Goal: Transaction & Acquisition: Purchase product/service

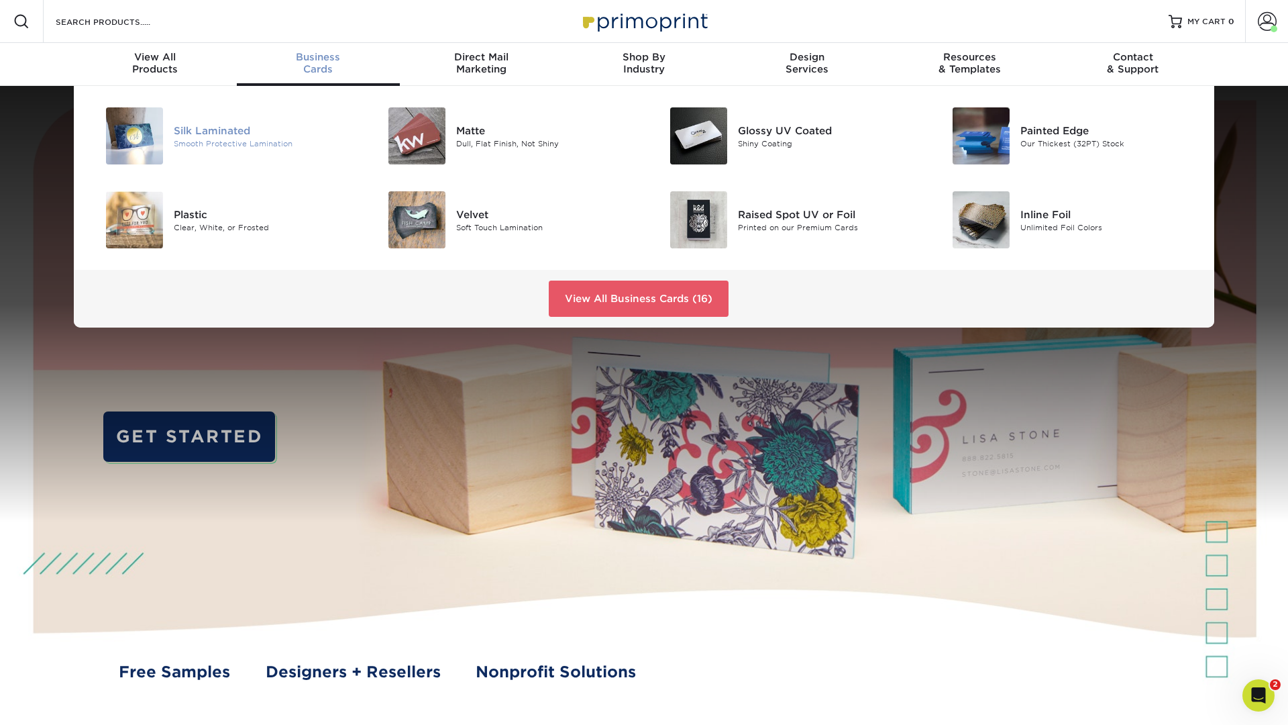
click at [143, 130] on img at bounding box center [134, 135] width 57 height 57
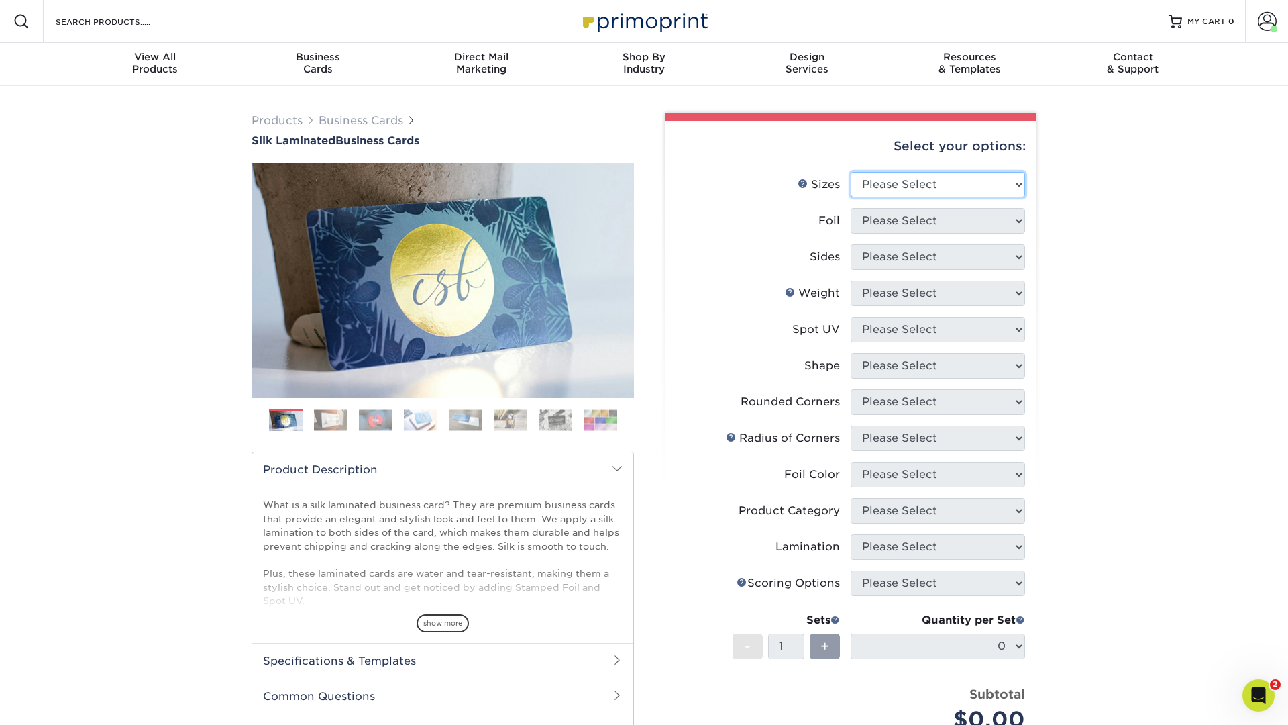
click at [1009, 175] on select "Please Select 1.5" x 3.5" - Mini 1.75" x 3.5" - Mini 2" x 2" - Square 2" x 3" -…" at bounding box center [938, 184] width 174 height 25
select select "2.00x3.50"
click at [851, 172] on select "Please Select 1.5" x 3.5" - Mini 1.75" x 3.5" - Mini 2" x 2" - Square 2" x 3" -…" at bounding box center [938, 184] width 174 height 25
click at [912, 223] on select "Please Select Yes No" at bounding box center [938, 220] width 174 height 25
select select "0"
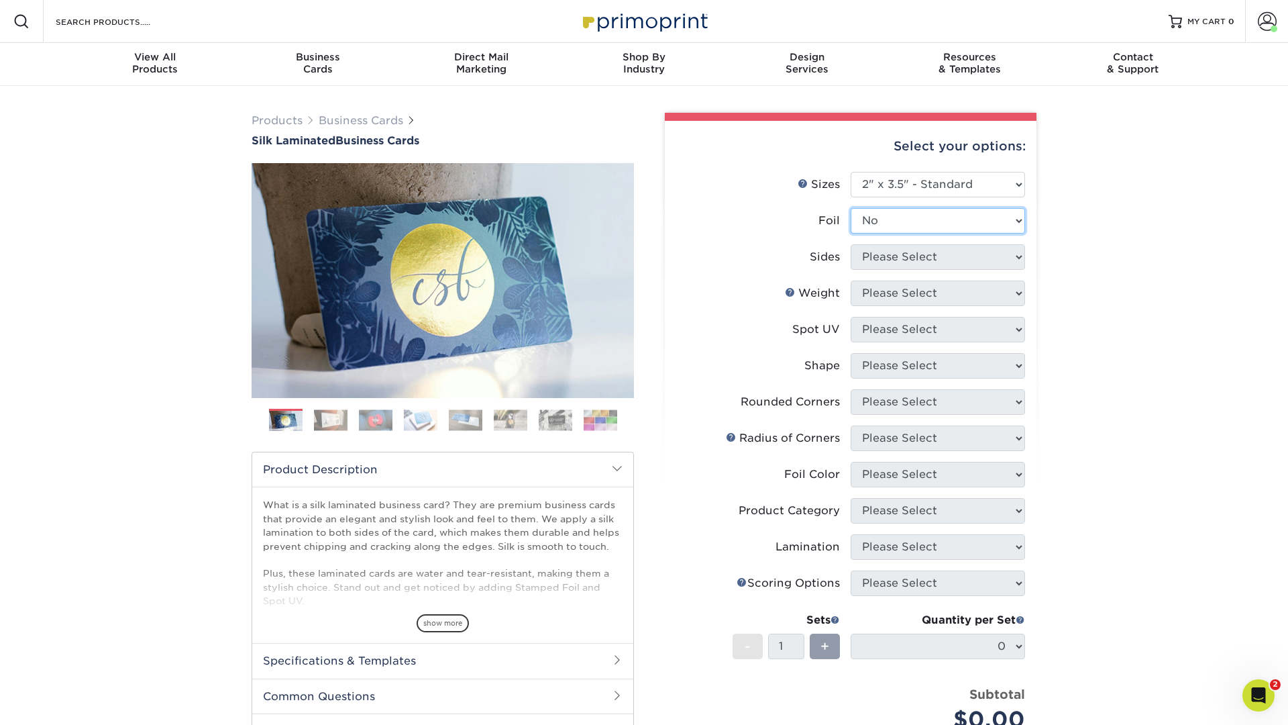
click at [851, 208] on select "Please Select Yes No" at bounding box center [938, 220] width 174 height 25
click at [943, 248] on select "Please Select Print Both Sides Print Front Only" at bounding box center [938, 256] width 174 height 25
select select "13abbda7-1d64-4f25-8bb2-c179b224825d"
click at [851, 244] on select "Please Select Print Both Sides Print Front Only" at bounding box center [938, 256] width 174 height 25
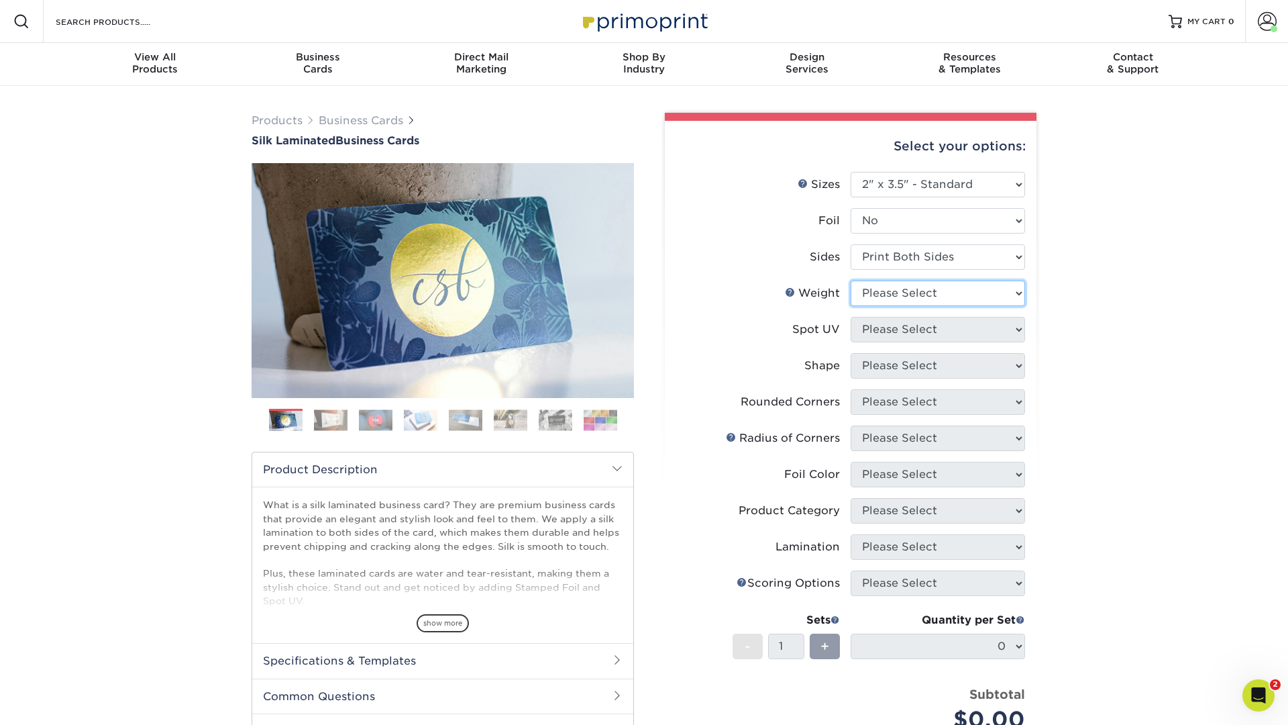
click at [936, 291] on select "Please Select 16PT" at bounding box center [938, 292] width 174 height 25
select select "16PT"
click at [851, 280] on select "Please Select 16PT" at bounding box center [938, 292] width 174 height 25
click at [990, 328] on select "Please Select No Spot UV Front and Back (Both Sides) Front Only Back Only" at bounding box center [938, 329] width 174 height 25
select select "3"
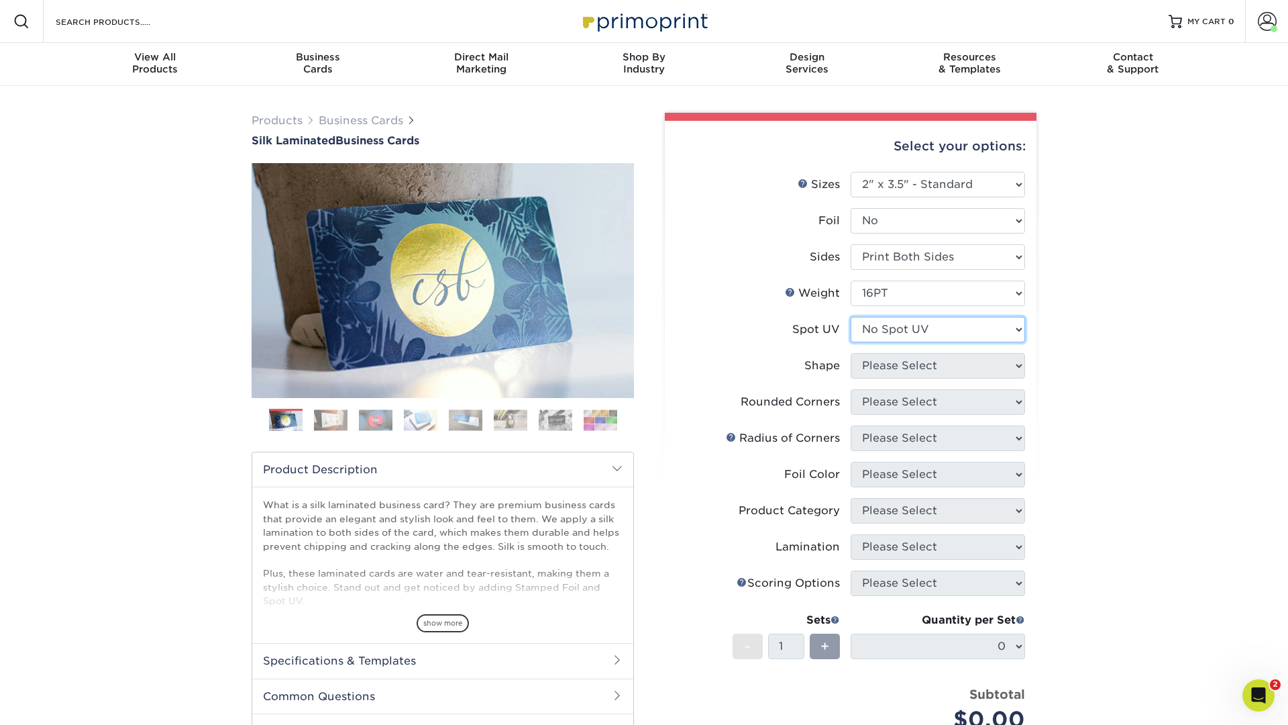
click at [851, 317] on select "Please Select No Spot UV Front and Back (Both Sides) Front Only Back Only" at bounding box center [938, 329] width 174 height 25
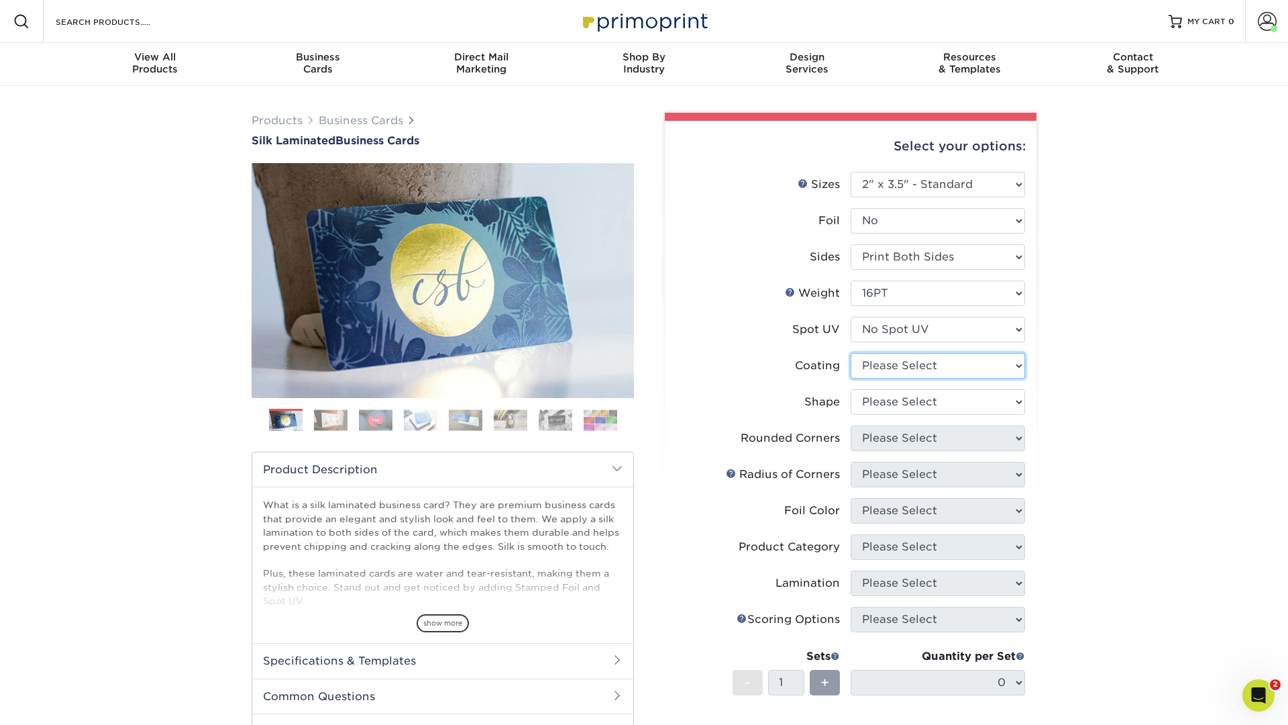
click at [1006, 372] on select at bounding box center [938, 365] width 174 height 25
select select "3e7618de-abca-4bda-9f97-8b9129e913d8"
click at [851, 353] on select at bounding box center [938, 365] width 174 height 25
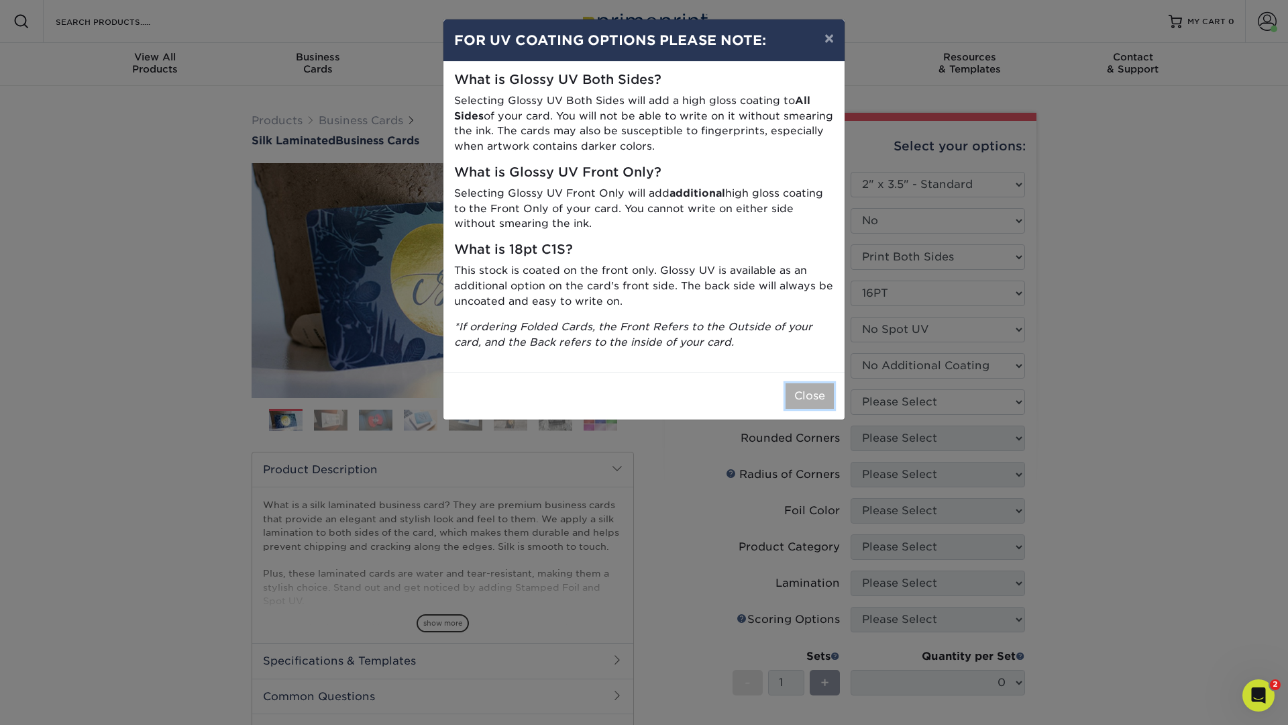
click at [806, 403] on button "Close" at bounding box center [810, 395] width 48 height 25
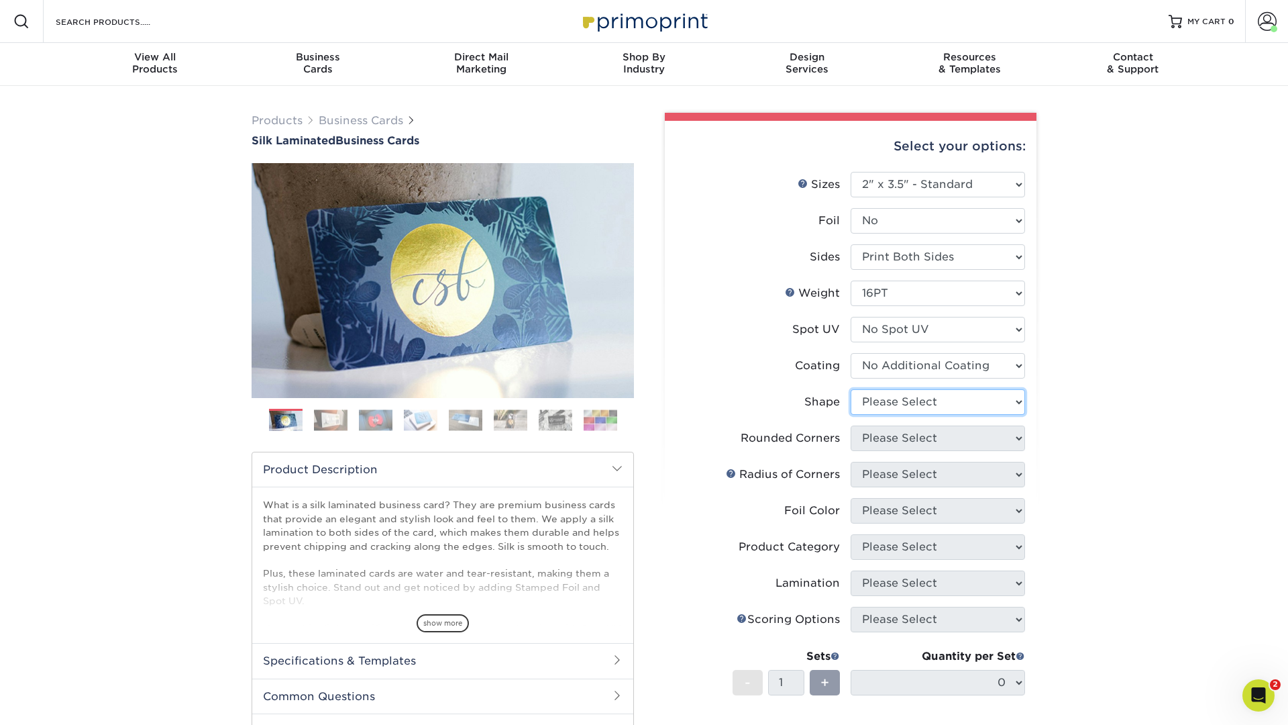
click at [958, 395] on select "Please Select Standard Oval" at bounding box center [938, 401] width 174 height 25
select select "standard"
click at [851, 389] on select "Please Select Standard Oval" at bounding box center [938, 401] width 174 height 25
click at [1043, 452] on div "Select your options: Sizes Help Sizes Please Select 1.5" x 3.5" - Mini -" at bounding box center [845, 523] width 403 height 821
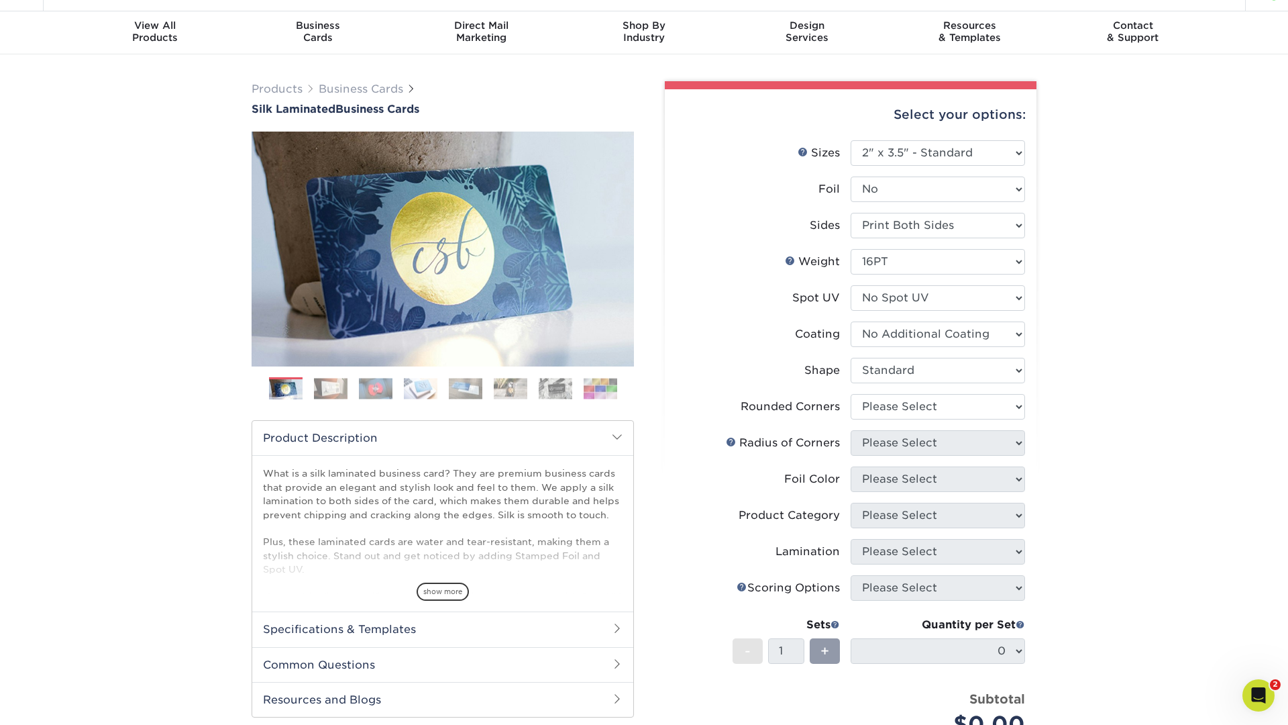
scroll to position [34, 0]
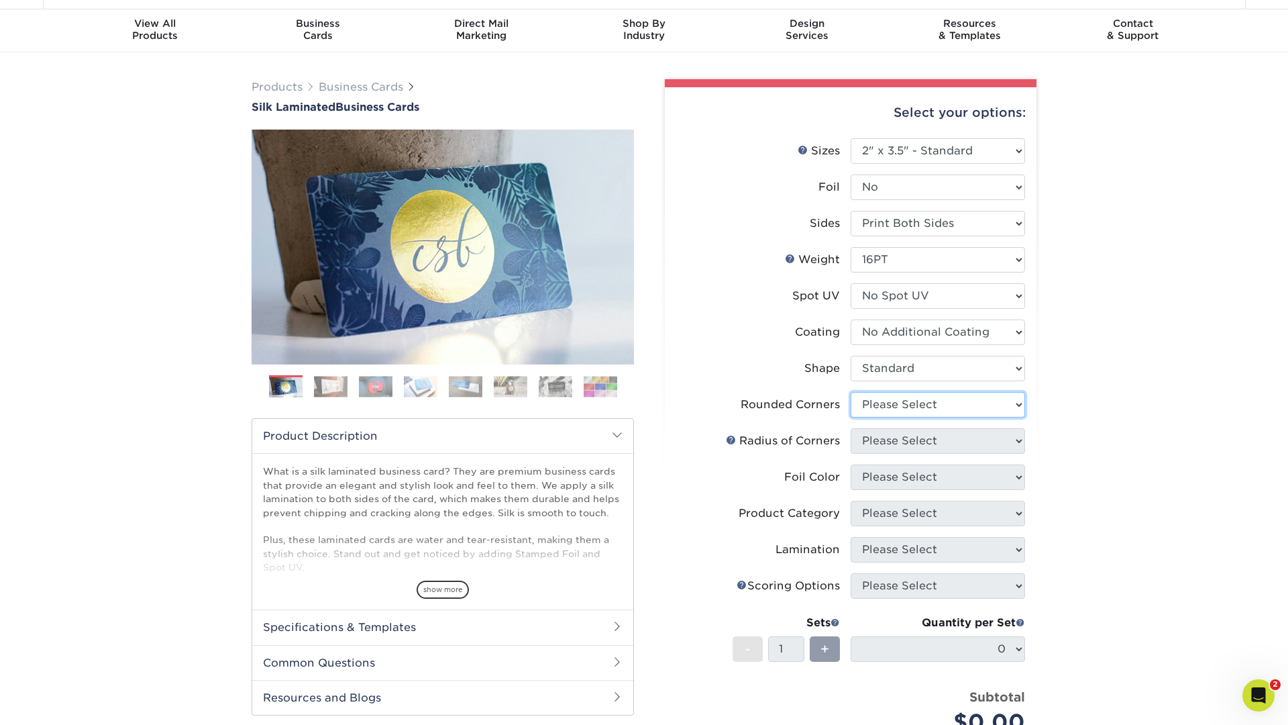
click at [943, 407] on select "Please Select Yes - Round 2 Corners Yes - Round 4 Corners No" at bounding box center [938, 404] width 174 height 25
select select "0"
click at [851, 392] on select "Please Select Yes - Round 2 Corners Yes - Round 4 Corners No" at bounding box center [938, 404] width 174 height 25
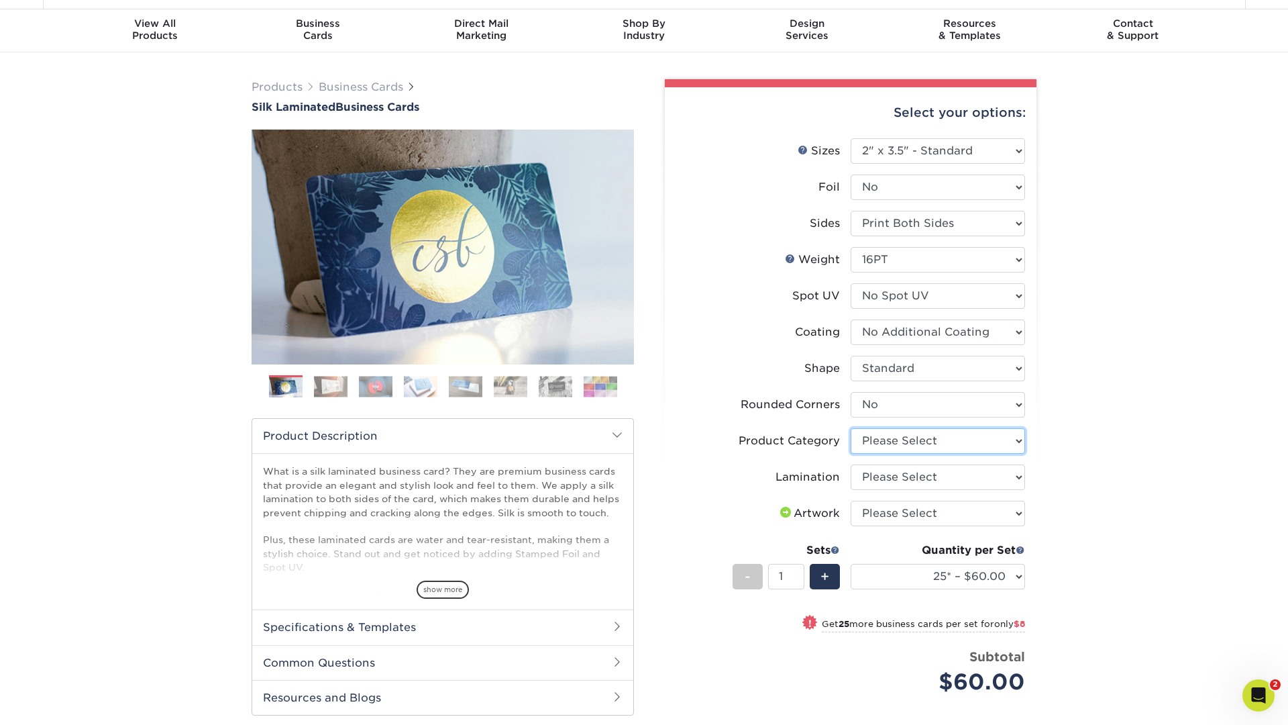
click at [946, 439] on select "Please Select Business Cards" at bounding box center [938, 440] width 174 height 25
select select "3b5148f1-0588-4f88-a218-97bcfdce65c1"
click at [851, 428] on select "Please Select Business Cards" at bounding box center [938, 440] width 174 height 25
click at [927, 474] on select "Please Select Silk" at bounding box center [938, 476] width 174 height 25
select select "ccacb42f-45f7-42d3-bbd3-7c8421cf37f0"
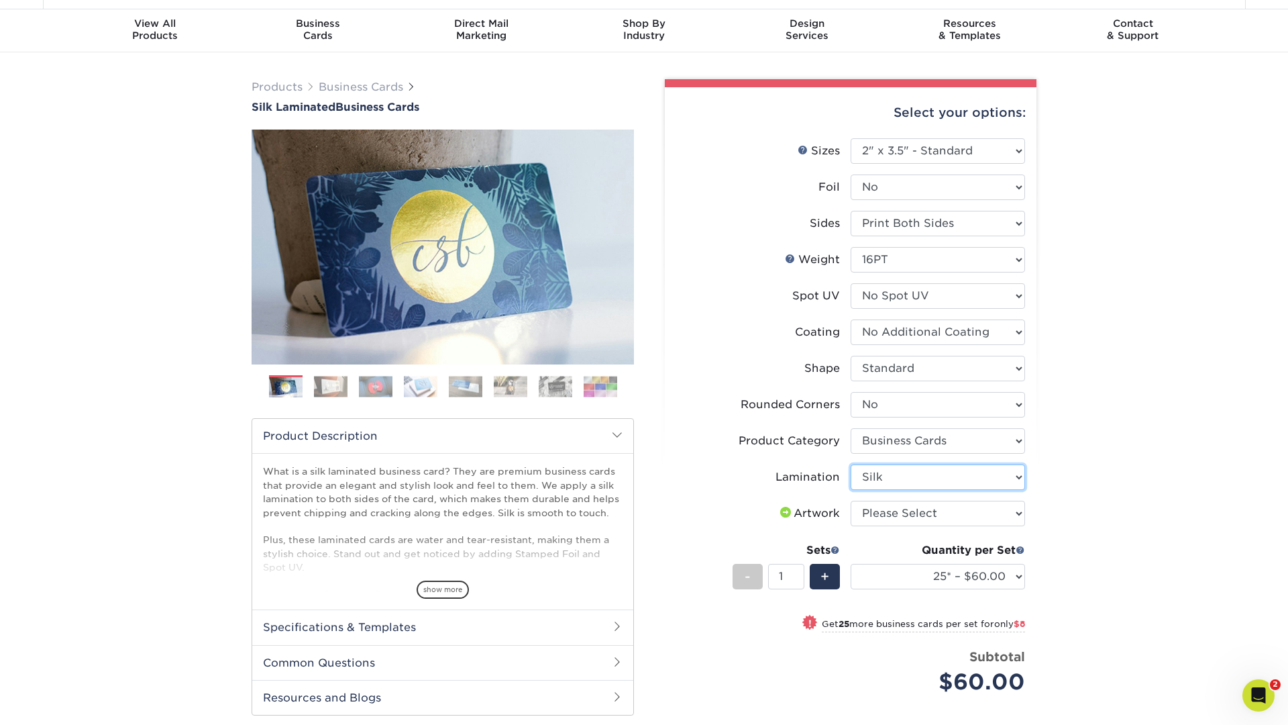
click at [851, 464] on select "Please Select Silk" at bounding box center [938, 476] width 174 height 25
click at [1075, 532] on div "Products Business Cards Silk Laminated Business Cards Previous Next" at bounding box center [644, 488] width 1288 height 872
click at [992, 513] on select "Please Select I will upload files I need a design - $100" at bounding box center [938, 513] width 174 height 25
select select "upload"
click at [851, 501] on select "Please Select I will upload files I need a design - $100" at bounding box center [938, 513] width 174 height 25
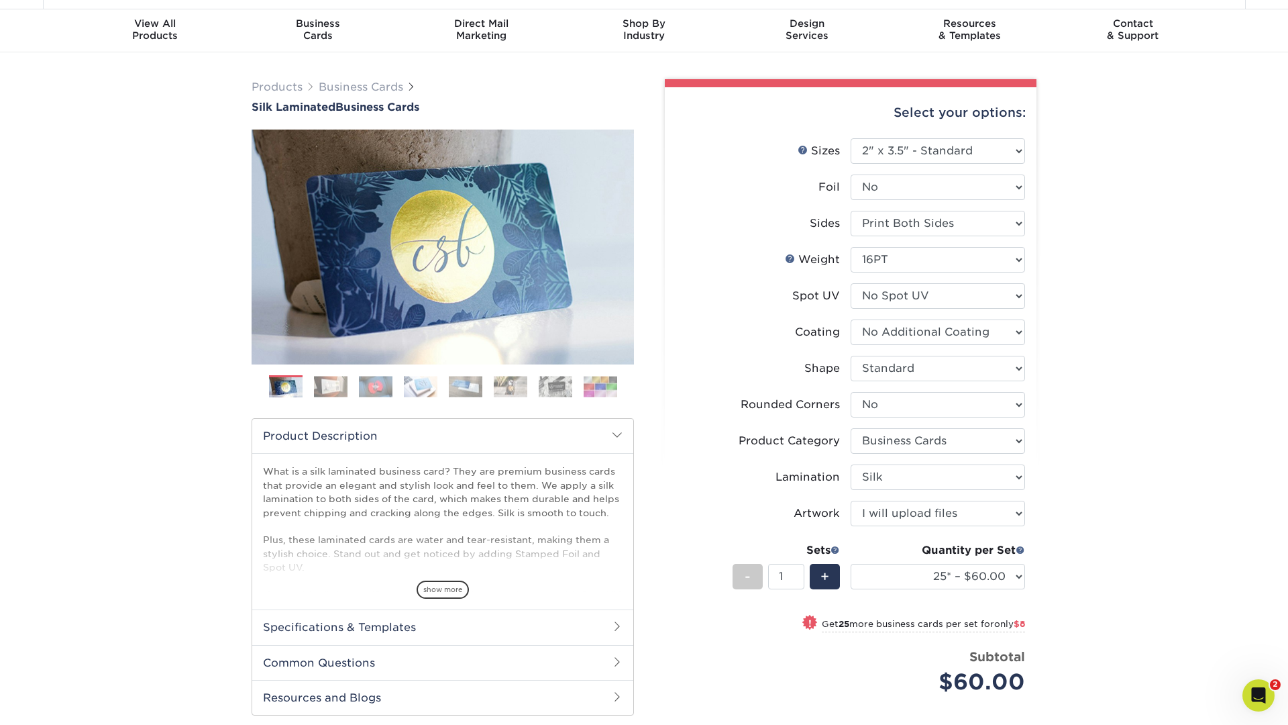
click at [1079, 521] on div "Products Business Cards Silk Laminated Business Cards Previous Next" at bounding box center [644, 488] width 1288 height 872
click at [972, 574] on select "25* – $60.00 50* – $68.00 75* – $76.00 100* – $84.00 250* – $92.00 500 – $96.00…" at bounding box center [938, 576] width 174 height 25
select select "500 – $96.00"
click at [851, 564] on select "25* – $60.00 50* – $68.00 75* – $76.00 100* – $84.00 250* – $92.00 500 – $96.00…" at bounding box center [938, 576] width 174 height 25
click at [1088, 578] on div "Products Business Cards Silk Laminated Business Cards Previous Next" at bounding box center [644, 474] width 1288 height 845
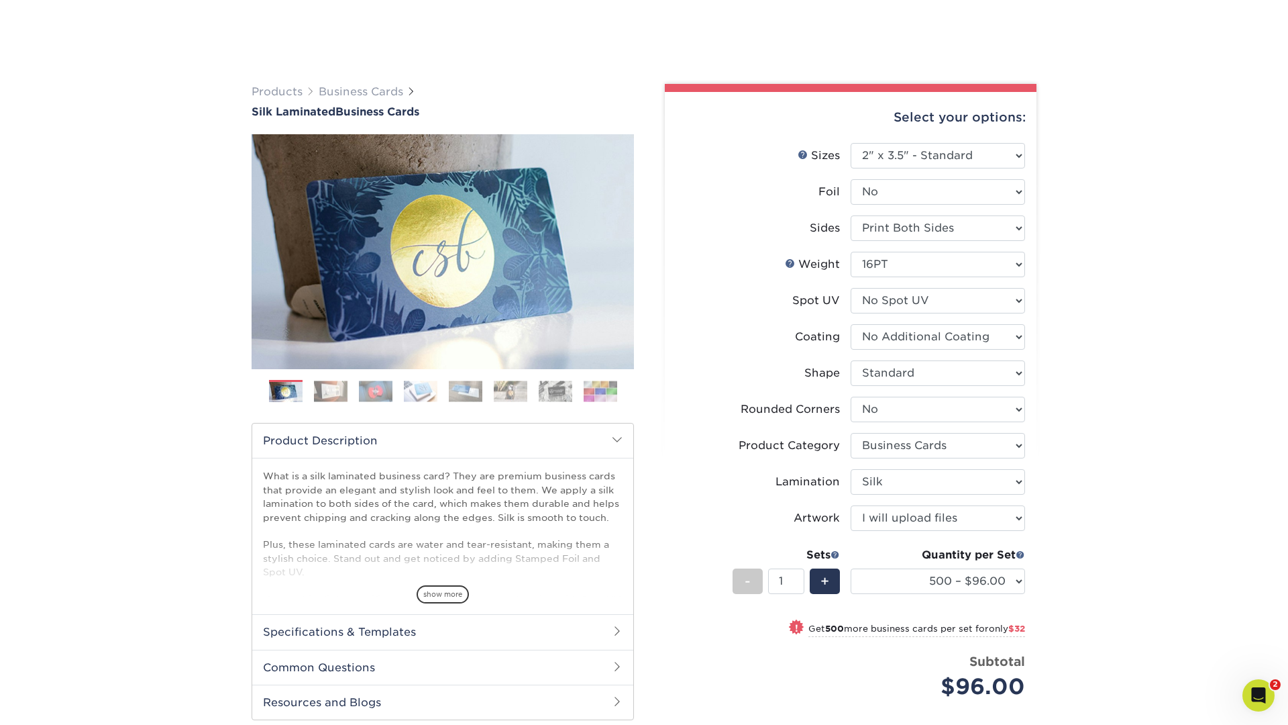
scroll to position [107, 0]
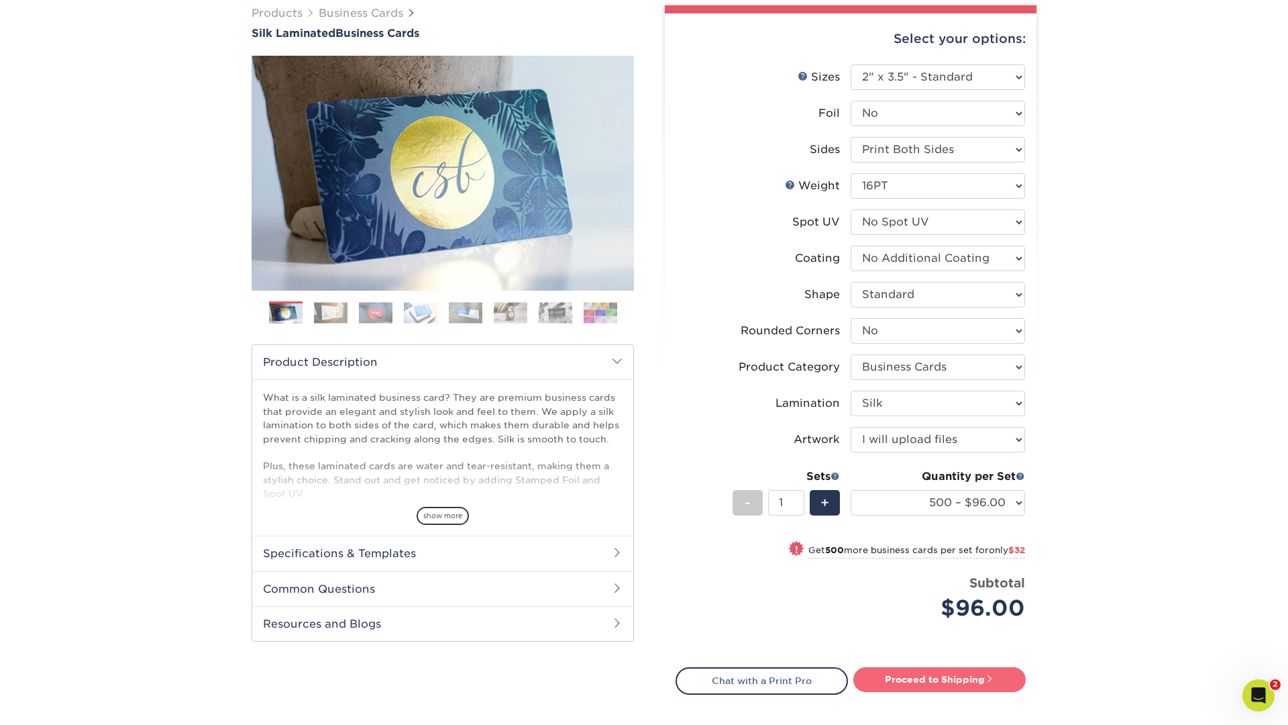
click at [919, 675] on link "Proceed to Shipping" at bounding box center [939, 679] width 172 height 24
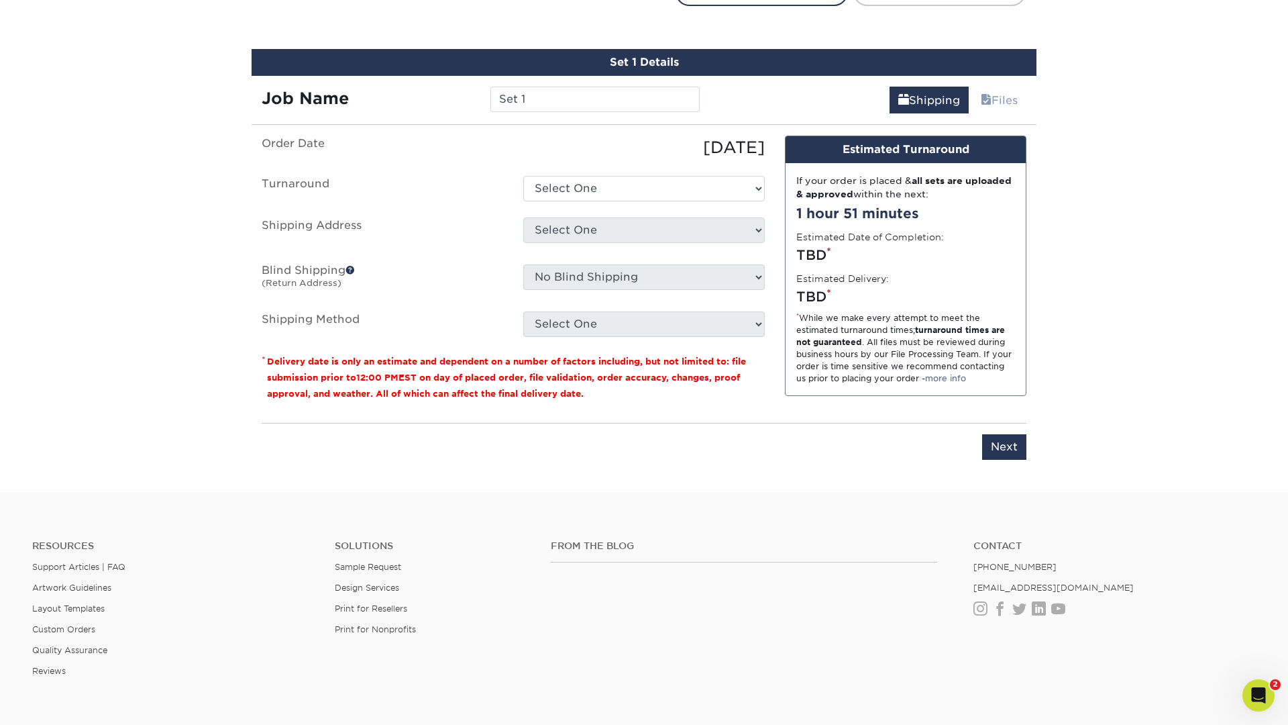
scroll to position [811, 0]
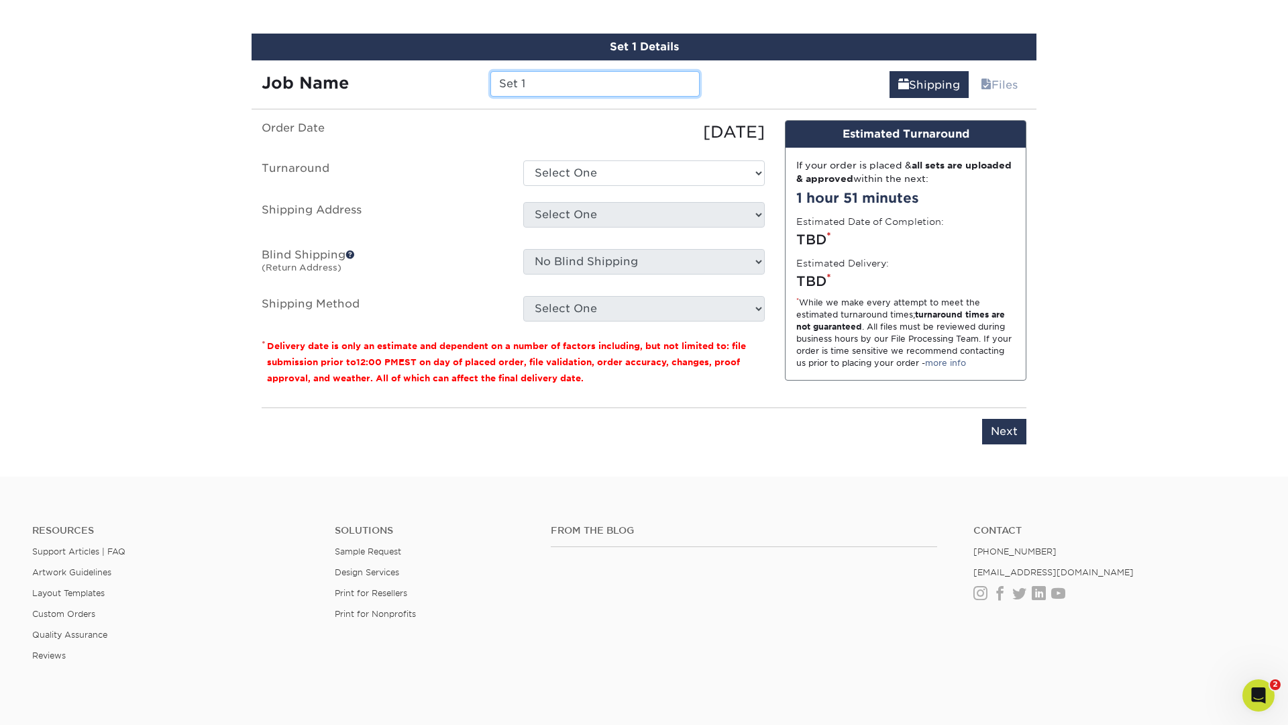
click at [550, 87] on input "Set 1" at bounding box center [594, 83] width 209 height 25
type input "B"
type input "WT- Blaine Shaw // ST138719823"
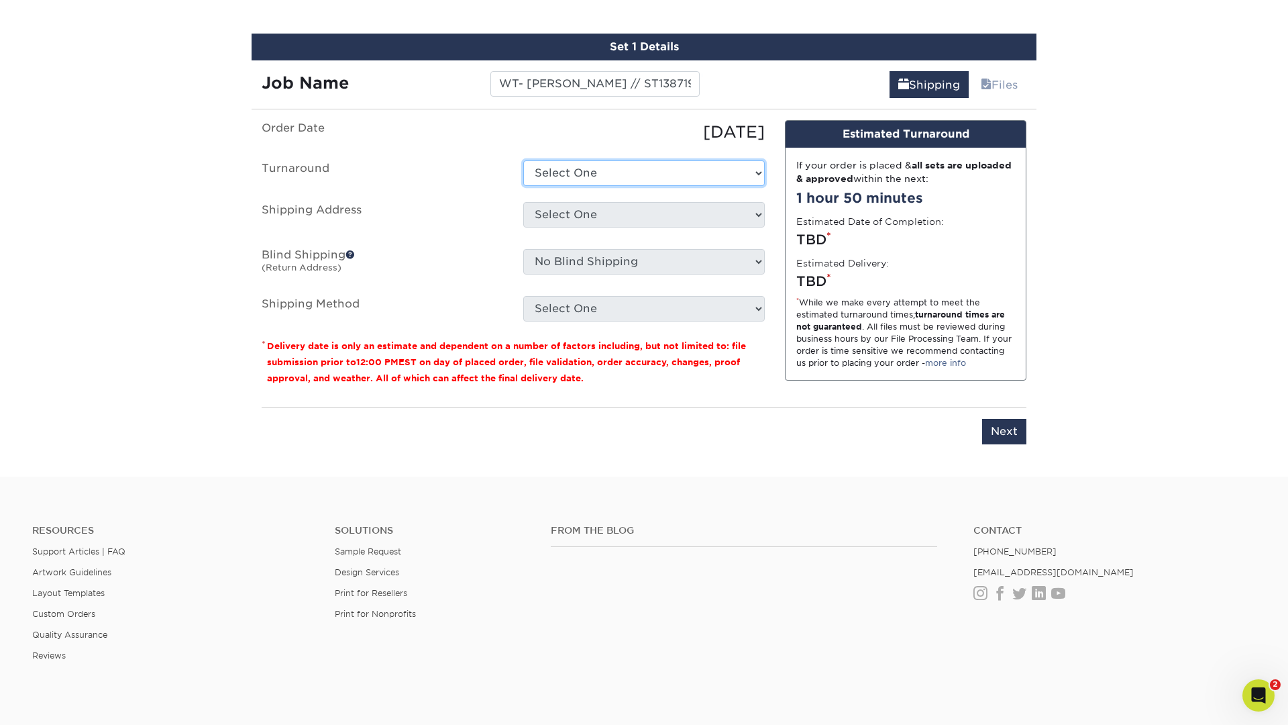
click at [595, 181] on select "Select One 2-4 Business Days 2 Day Next Business Day" at bounding box center [644, 172] width 242 height 25
select select "daeee239-1cf4-403f-860f-e366b9ee29d2"
click at [523, 160] on select "Select One 2-4 Business Days 2 Day Next Business Day" at bounding box center [644, 172] width 242 height 25
click at [593, 217] on select "Select One Bluffton, OH EPS EPS- Hudsonville JIS Tire Lebanon, TN Mobile Pallet…" at bounding box center [644, 214] width 242 height 25
select select "138868"
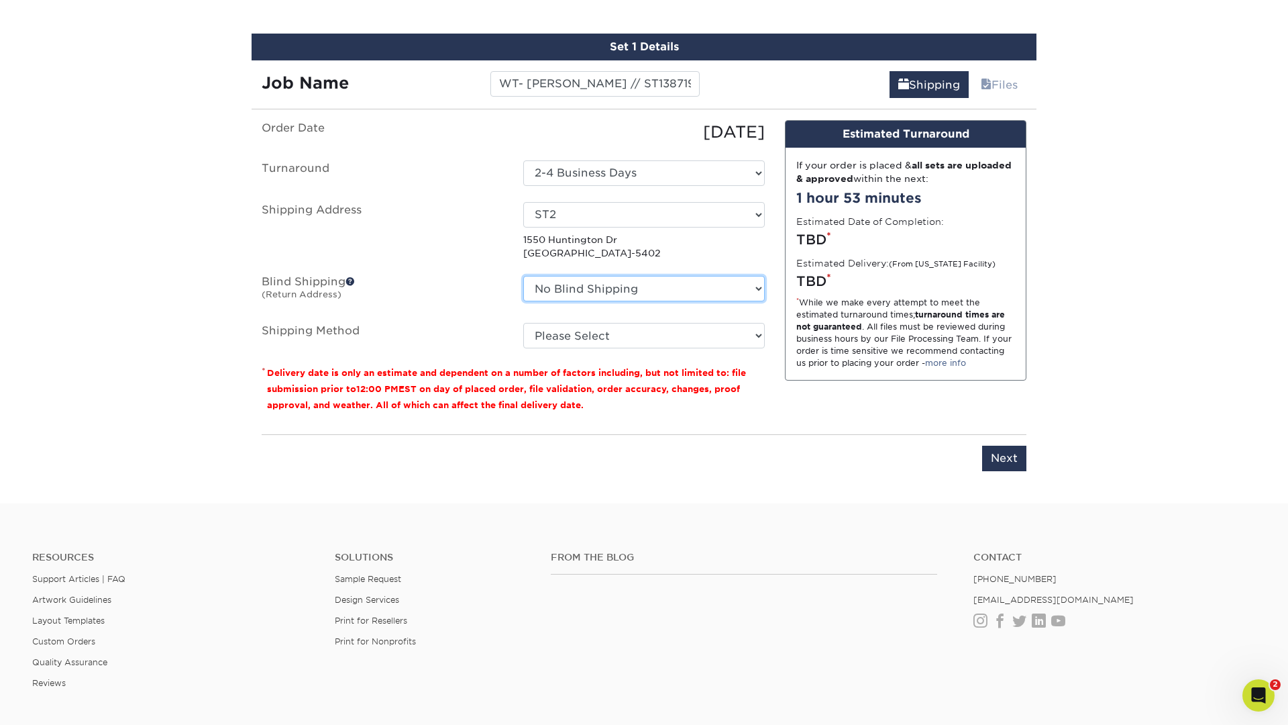
click at [619, 284] on select "No Blind Shipping Bluffton, OH EPS EPS- Hudsonville JIS Tire Lebanon, TN Mobile…" at bounding box center [644, 288] width 242 height 25
select select "263254"
click at [523, 276] on select "No Blind Shipping Bluffton, OH EPS EPS- Hudsonville JIS Tire Lebanon, TN Mobile…" at bounding box center [644, 288] width 242 height 25
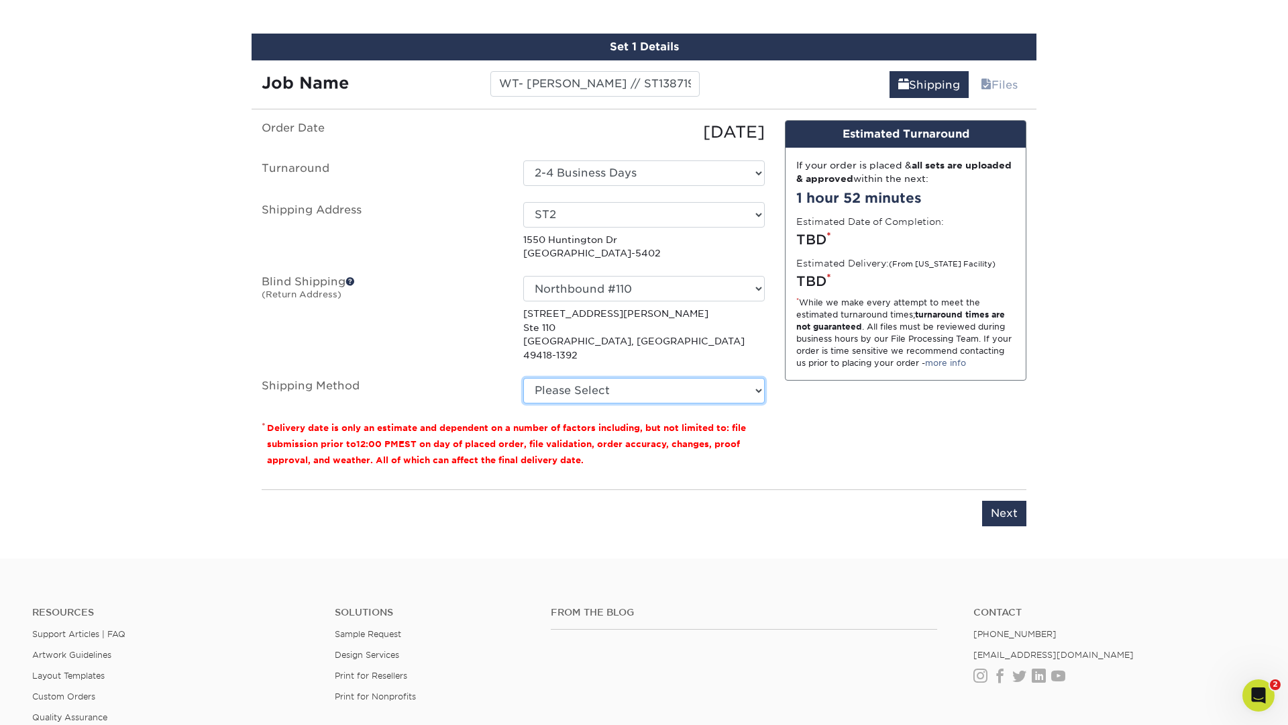
click at [600, 378] on select "Please Select Ground Shipping (+$8.96) 3 Day Shipping Service (+$15.33) 2 Day A…" at bounding box center [644, 390] width 242 height 25
select select "03"
click at [523, 378] on select "Please Select Ground Shipping (+$8.96) 3 Day Shipping Service (+$15.33) 2 Day A…" at bounding box center [644, 390] width 242 height 25
click at [842, 432] on div "Design Estimated Turnaround If your order is placed & all sets are uploaded & a…" at bounding box center [906, 299] width 262 height 358
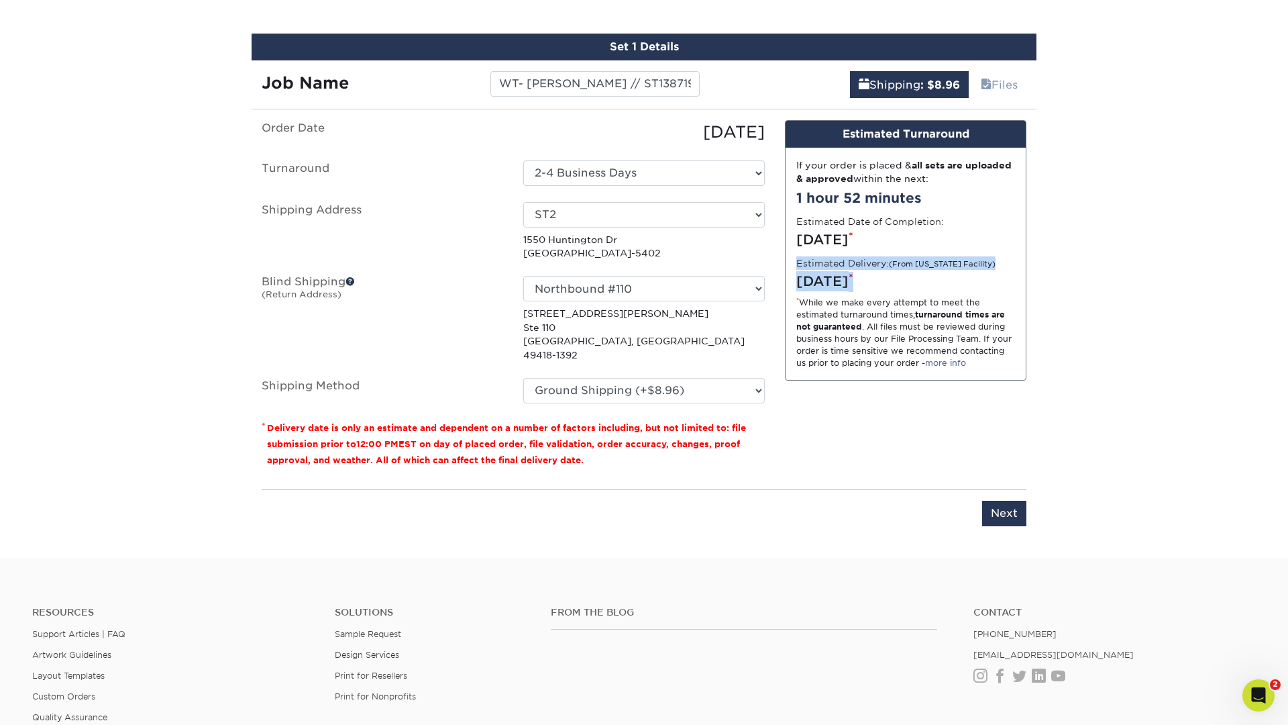
drag, startPoint x: 790, startPoint y: 257, endPoint x: 988, endPoint y: 286, distance: 199.4
click at [988, 286] on div "If your order is placed & all sets are uploaded & approved within the next: 1 h…" at bounding box center [906, 264] width 240 height 233
click at [803, 428] on div "Design Estimated Turnaround If your order is placed & all sets are uploaded & a…" at bounding box center [906, 299] width 262 height 358
click at [655, 172] on select "Select One 2-4 Business Days 2 Day Next Business Day" at bounding box center [644, 172] width 242 height 25
select select "cf39fbb6-a653-498a-b8f8-eac31360a257"
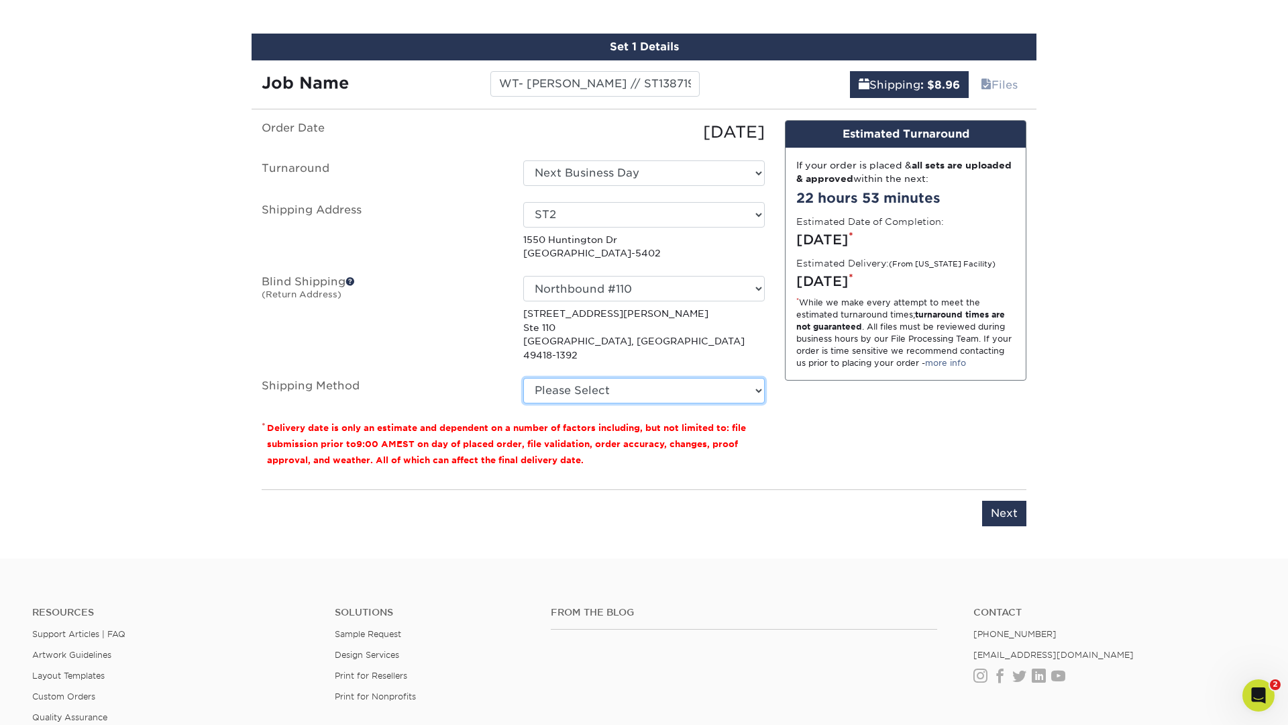
click at [565, 384] on select "Please Select Ground Shipping (+$8.96) 3 Day Shipping Service (+$15.33) 2 Day A…" at bounding box center [644, 390] width 242 height 25
select select "02"
click at [523, 378] on select "Please Select Ground Shipping (+$8.96) 3 Day Shipping Service (+$15.33) 2 Day A…" at bounding box center [644, 390] width 242 height 25
click at [1024, 385] on div "Design Estimated Turnaround If your order is placed & all sets are uploaded & a…" at bounding box center [906, 299] width 262 height 358
click at [1012, 501] on input "Next" at bounding box center [1004, 513] width 44 height 25
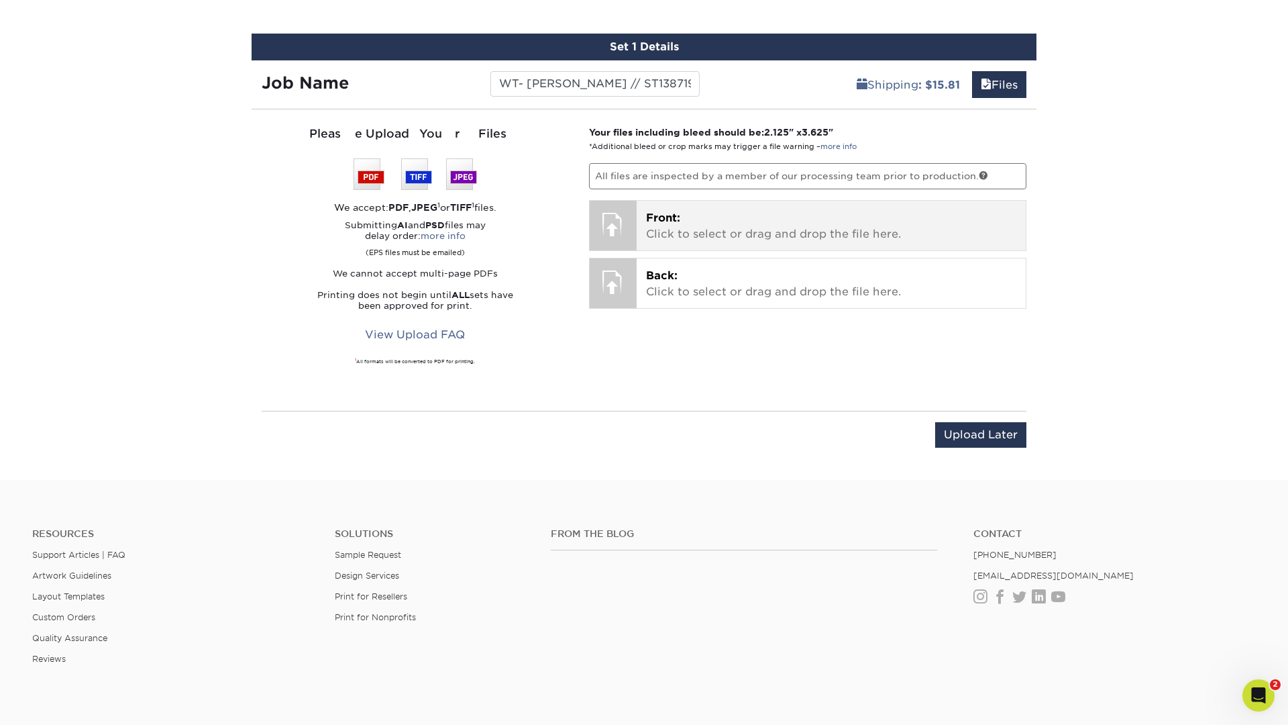
click at [692, 231] on p "Front: Click to select or drag and drop the file here." at bounding box center [831, 226] width 371 height 32
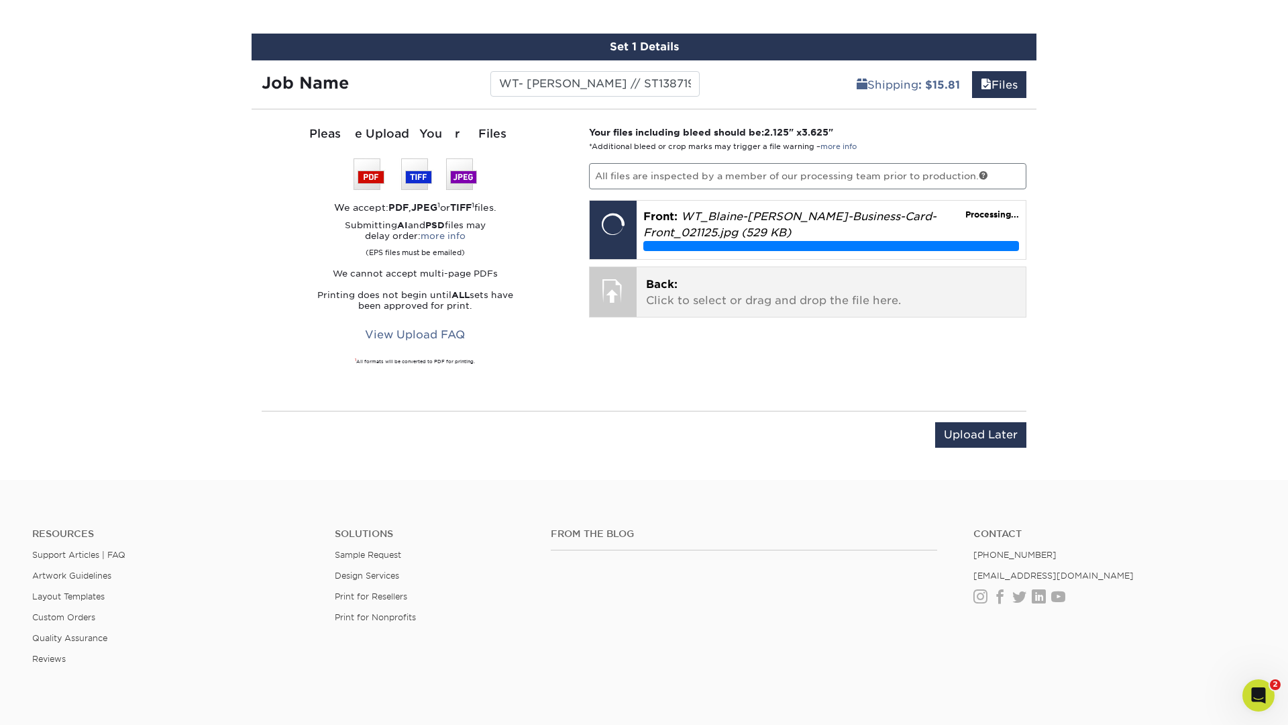
click at [701, 293] on p "Back: Click to select or drag and drop the file here." at bounding box center [831, 292] width 371 height 32
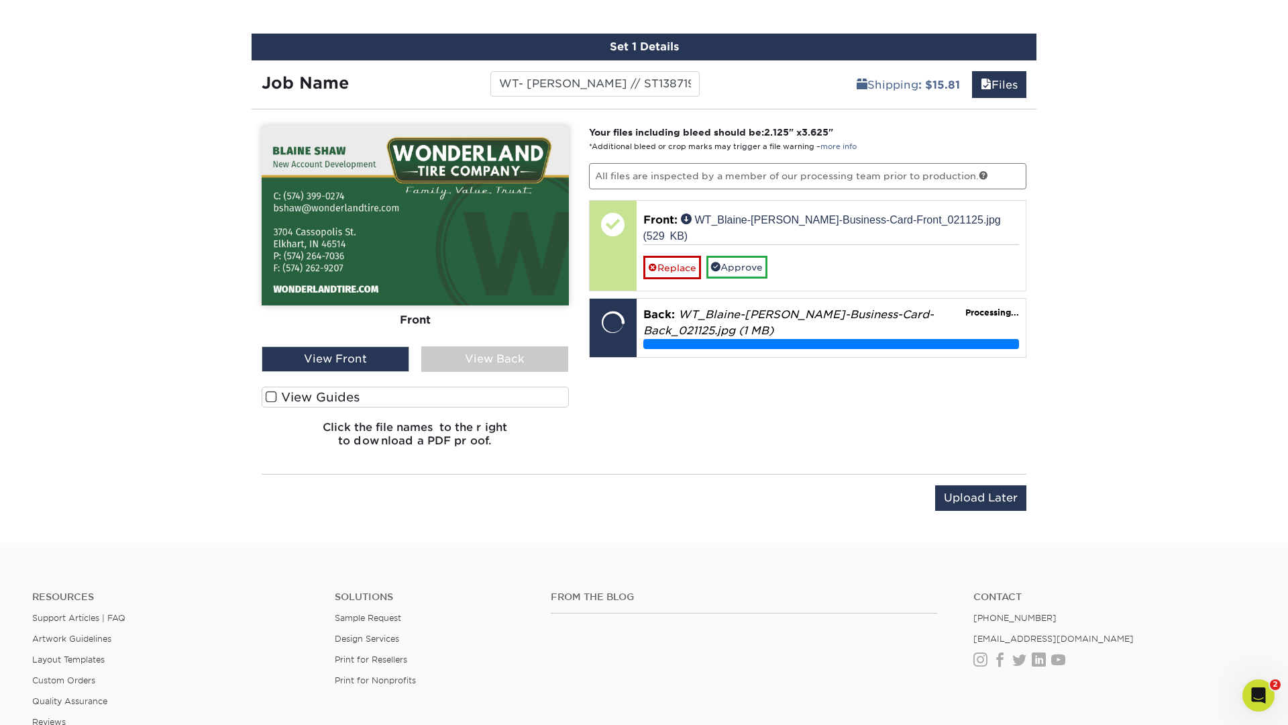
click at [479, 354] on div "View Back" at bounding box center [495, 358] width 148 height 25
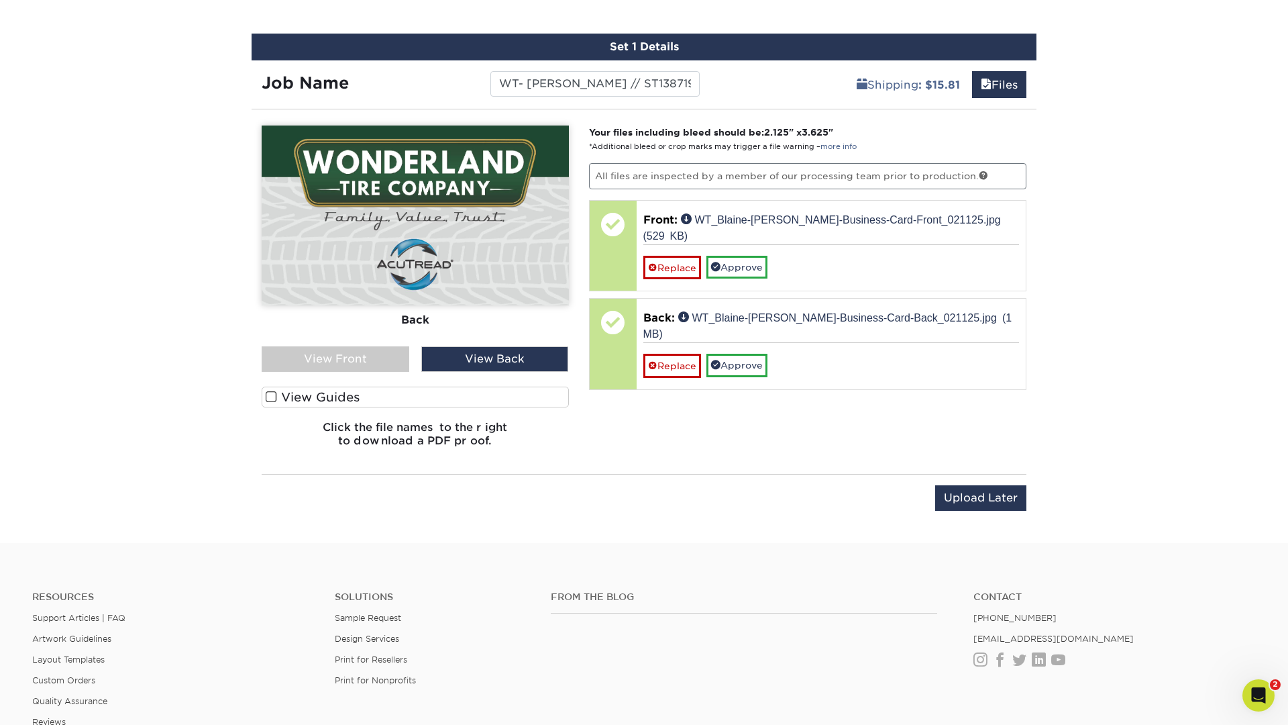
click at [352, 360] on div "View Front" at bounding box center [336, 358] width 148 height 25
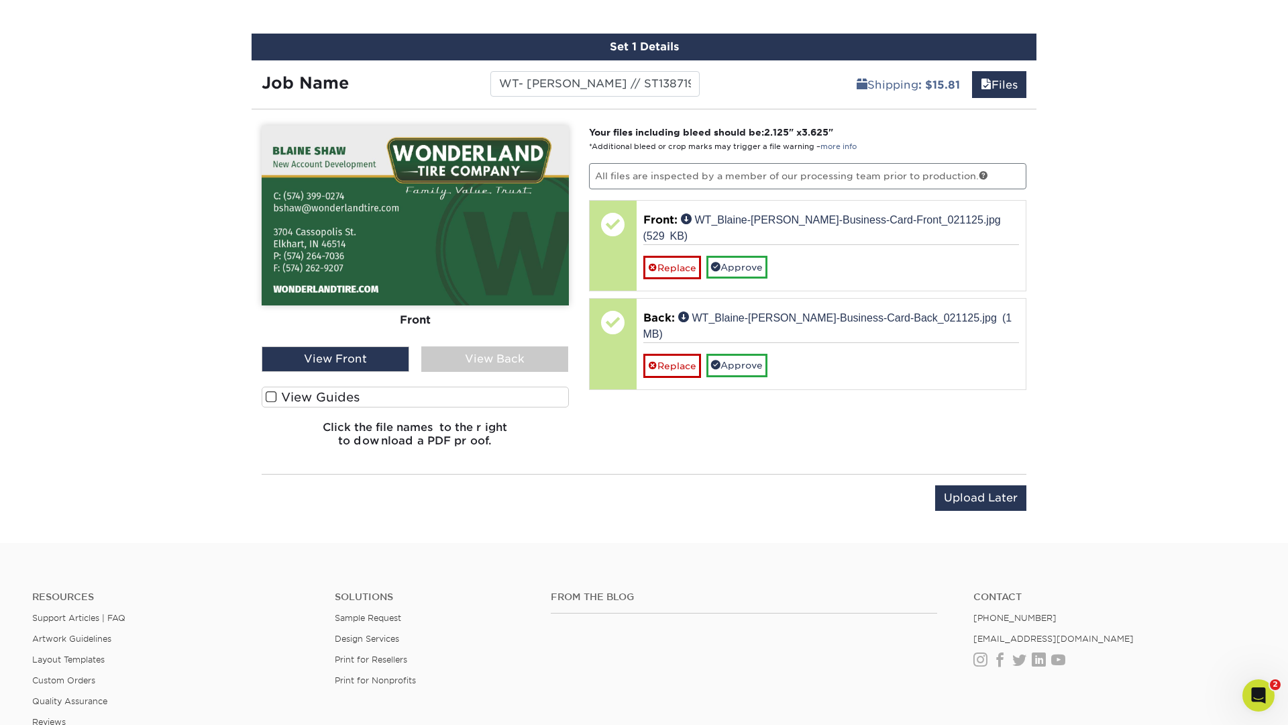
click at [457, 366] on div "View Back" at bounding box center [495, 358] width 148 height 25
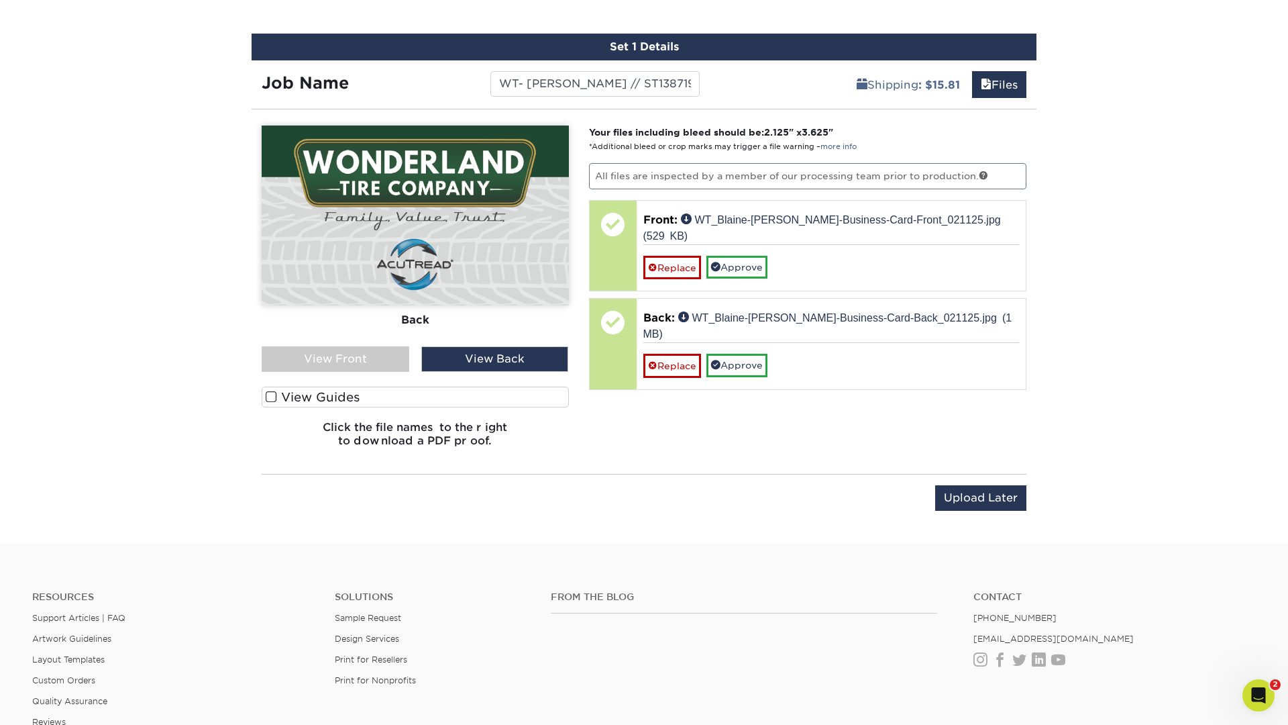
click at [358, 356] on div "View Front" at bounding box center [336, 358] width 148 height 25
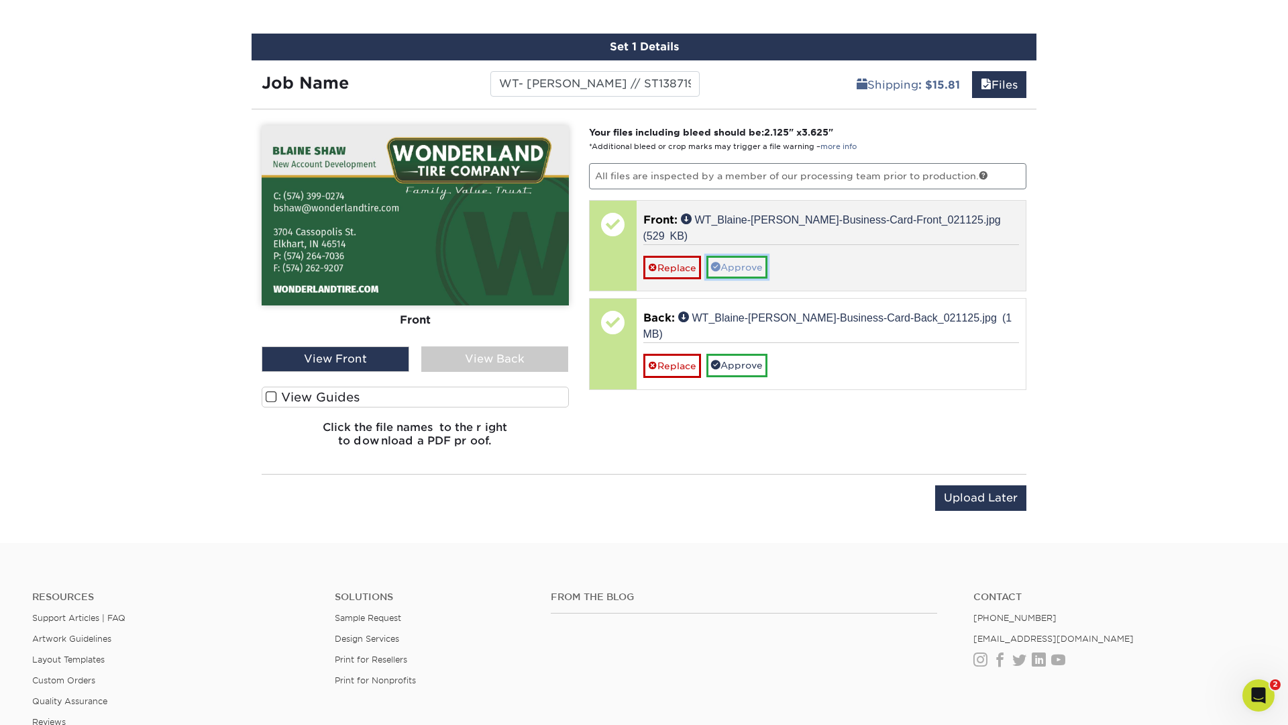
click at [729, 256] on link "Approve" at bounding box center [736, 267] width 61 height 23
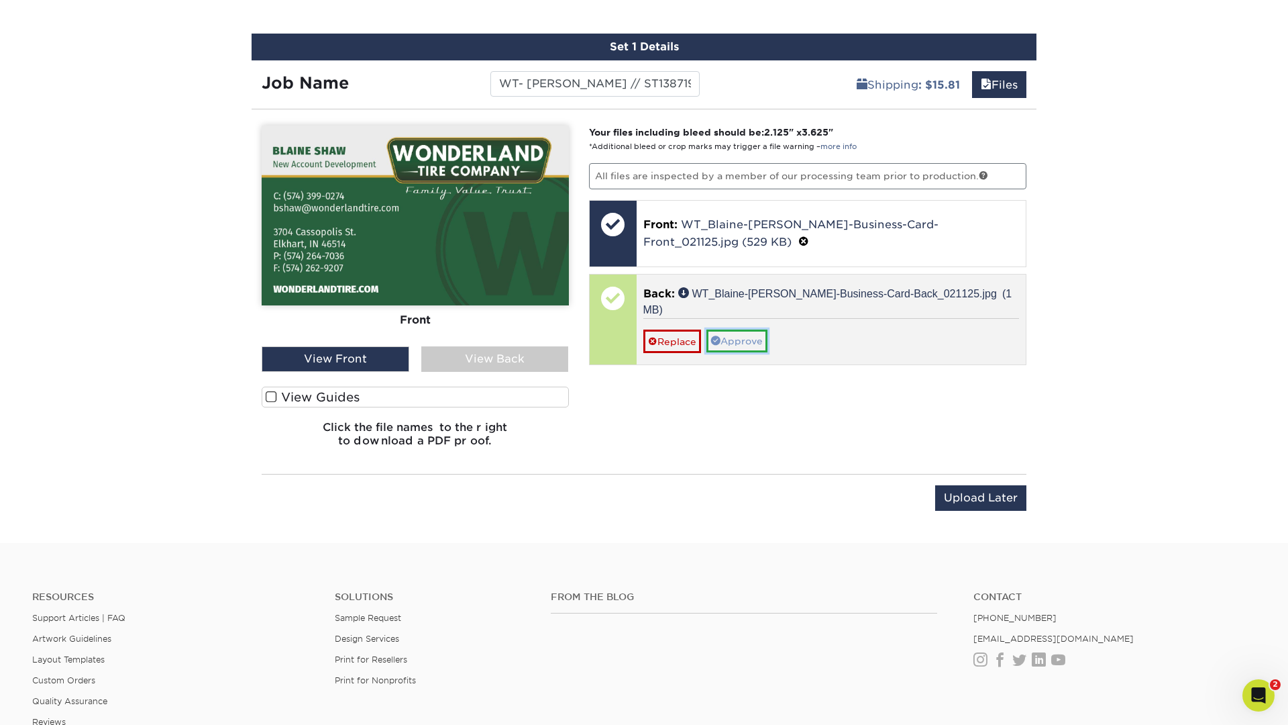
click at [725, 329] on link "Approve" at bounding box center [736, 340] width 61 height 23
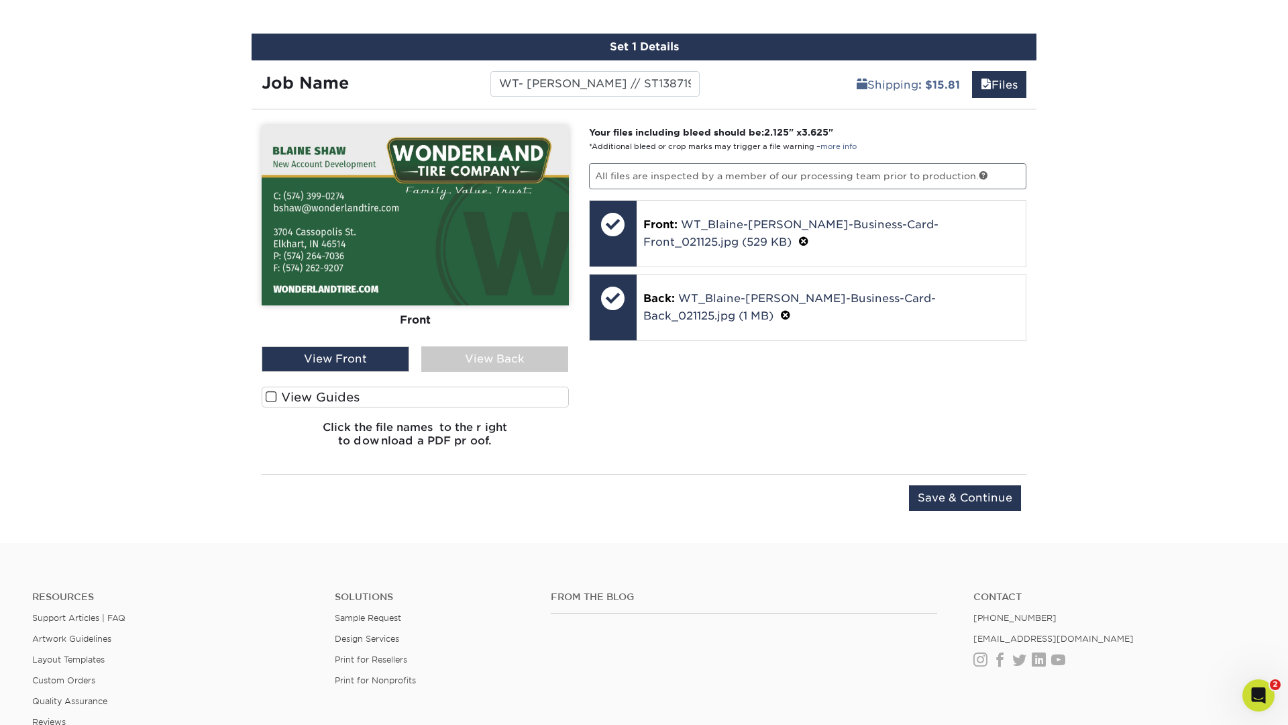
click at [417, 399] on label "View Guides" at bounding box center [415, 396] width 307 height 21
click at [0, 0] on input "View Guides" at bounding box center [0, 0] width 0 height 0
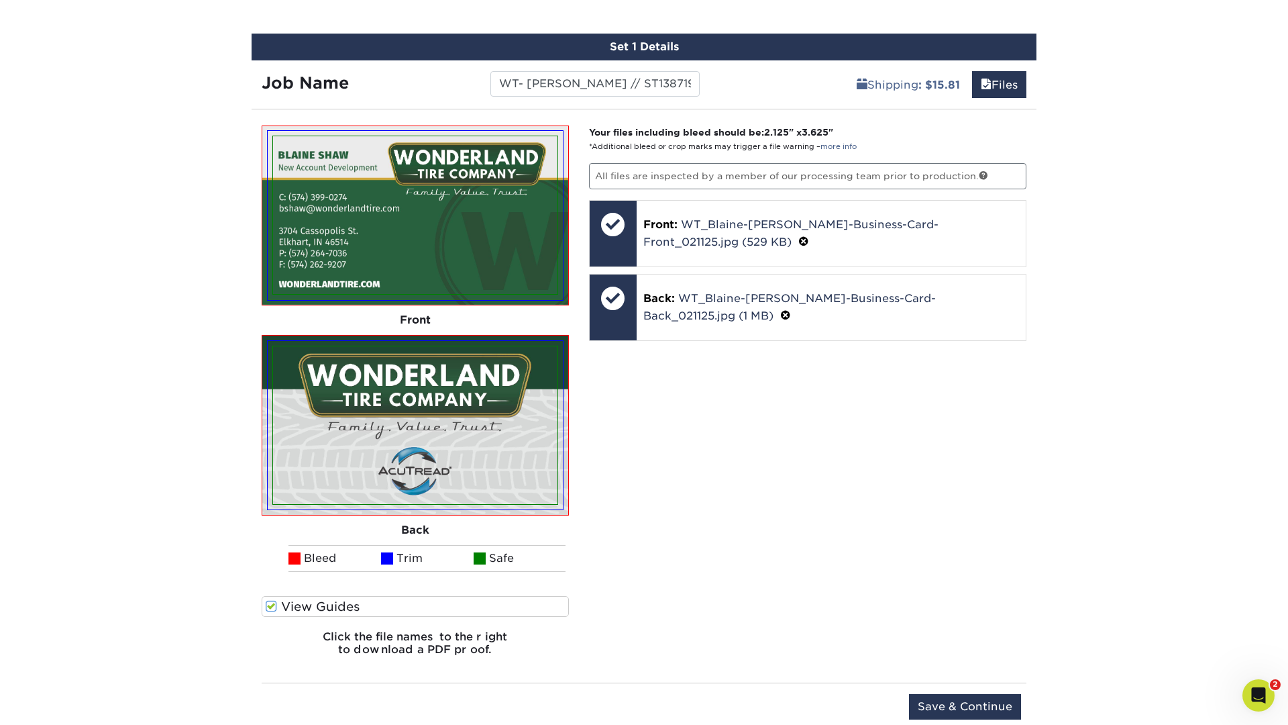
scroll to position [859, 0]
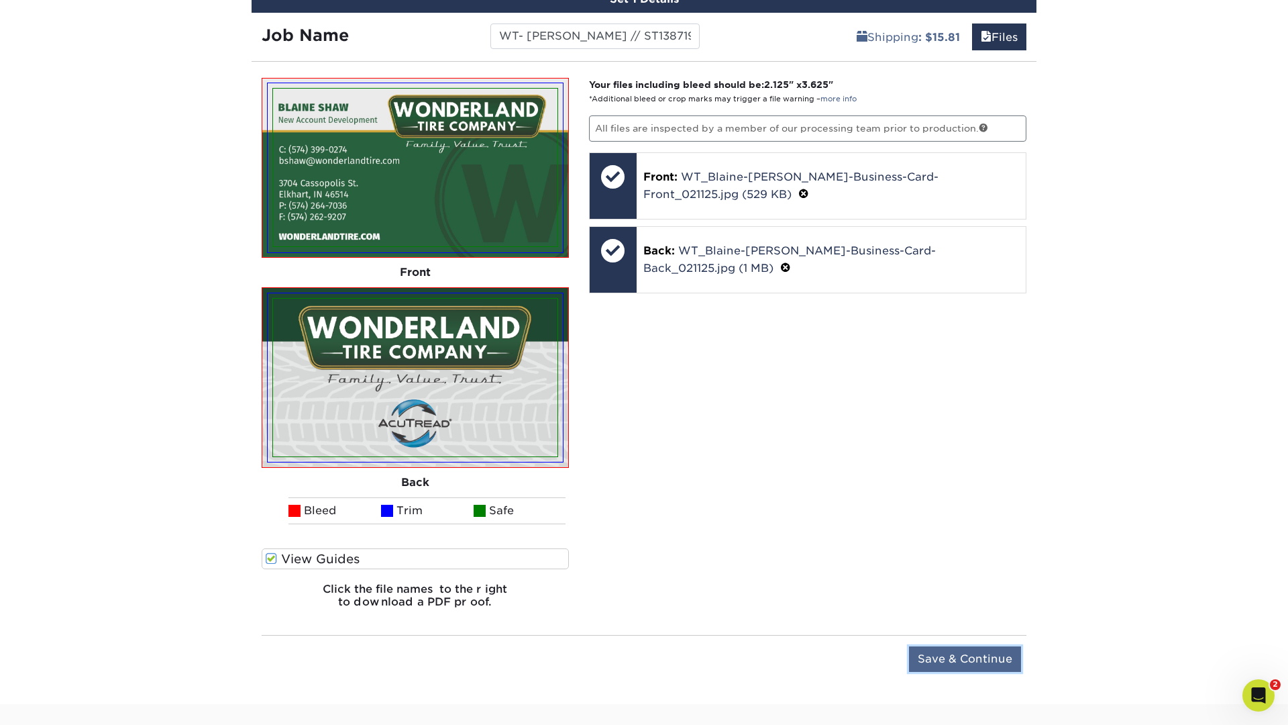
click at [939, 663] on input "Save & Continue" at bounding box center [965, 658] width 112 height 25
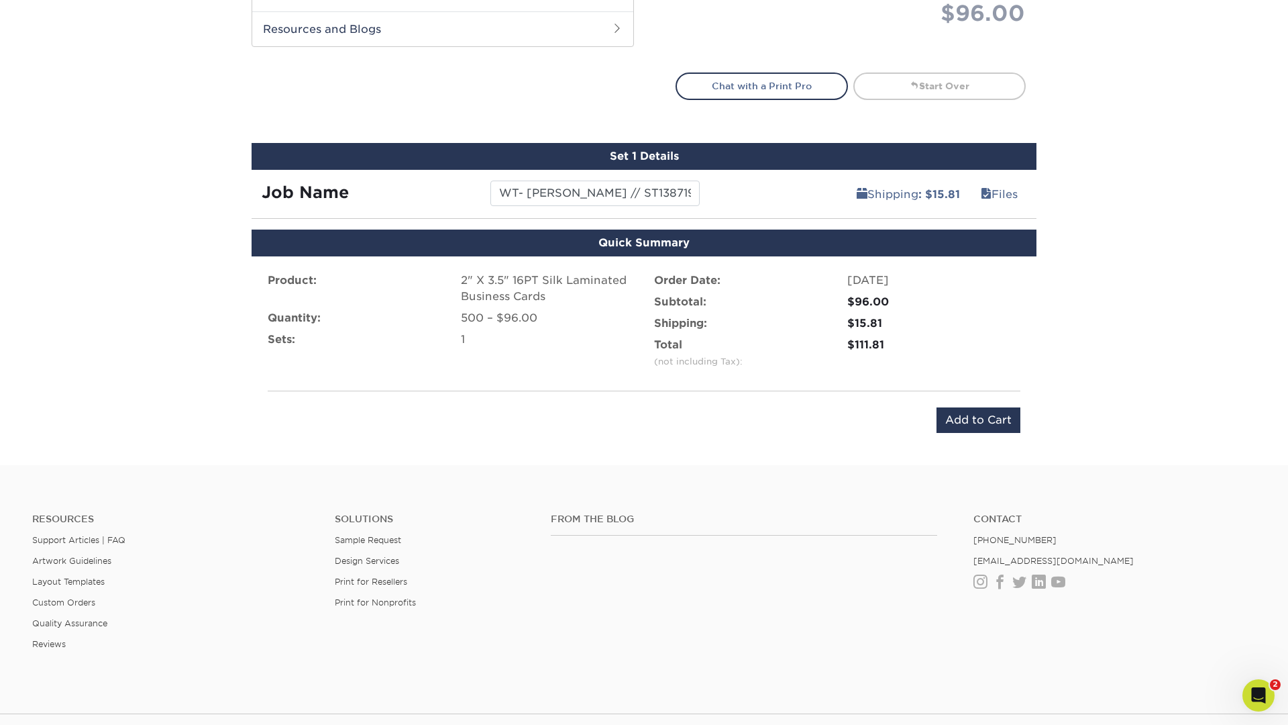
scroll to position [701, 0]
click at [986, 422] on input "Add to Cart" at bounding box center [979, 420] width 84 height 25
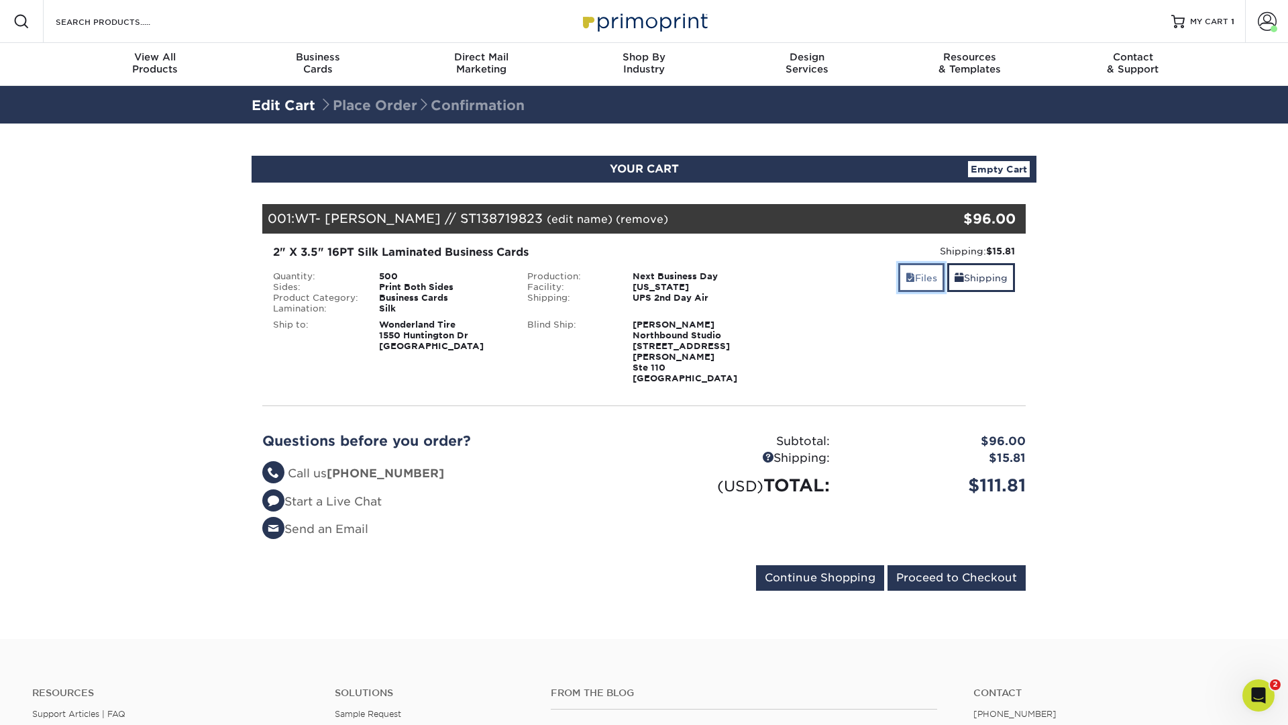
click at [929, 273] on link "Files" at bounding box center [921, 277] width 46 height 29
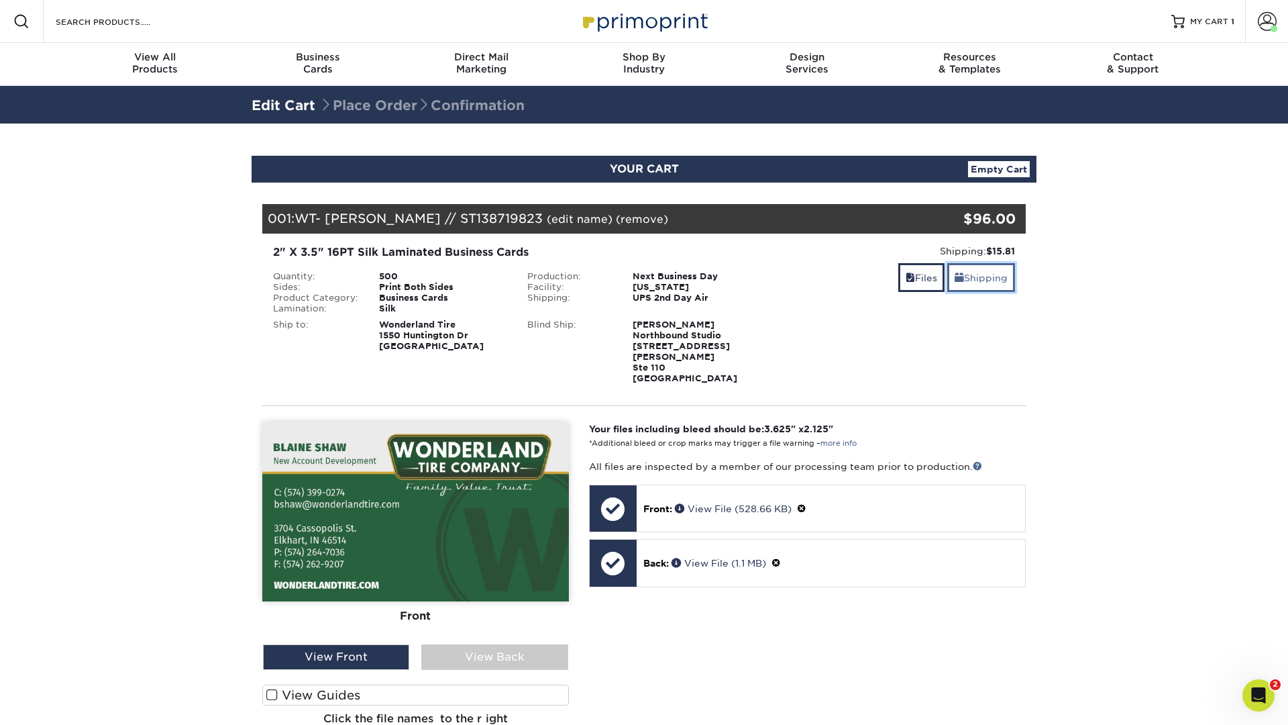
click at [997, 270] on link "Shipping" at bounding box center [981, 277] width 68 height 29
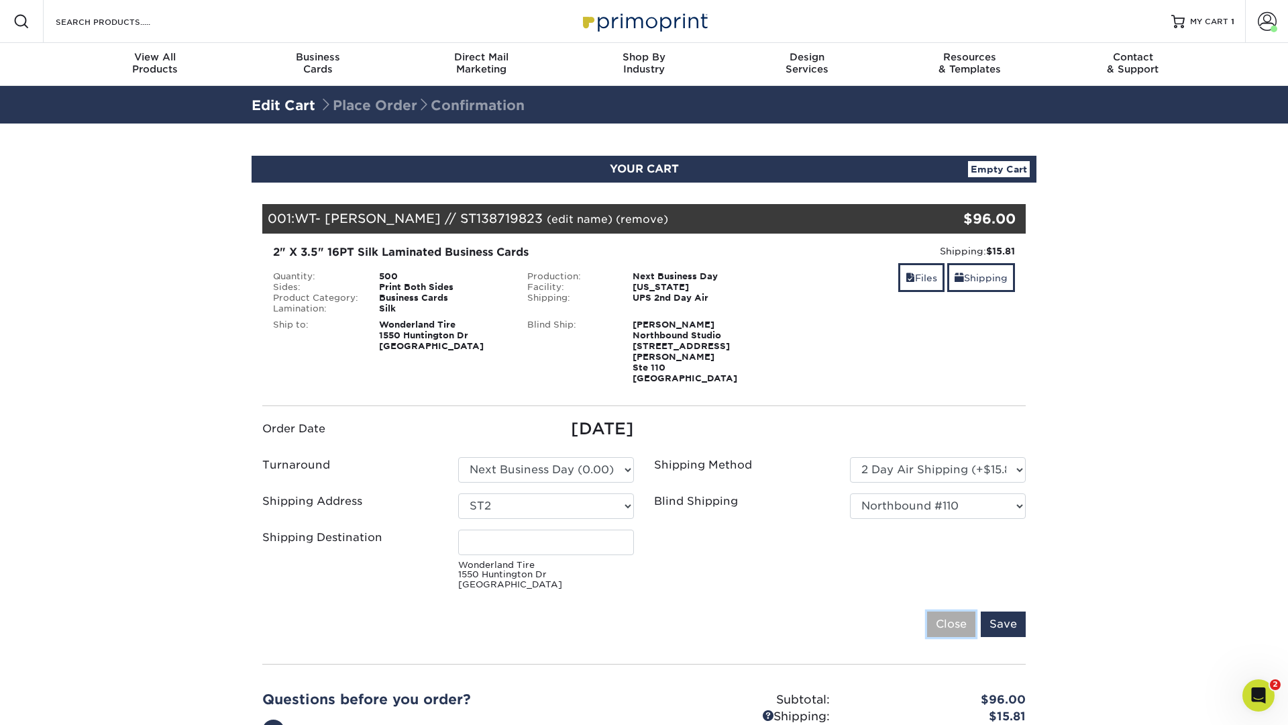
click at [942, 615] on input "Close" at bounding box center [951, 623] width 48 height 25
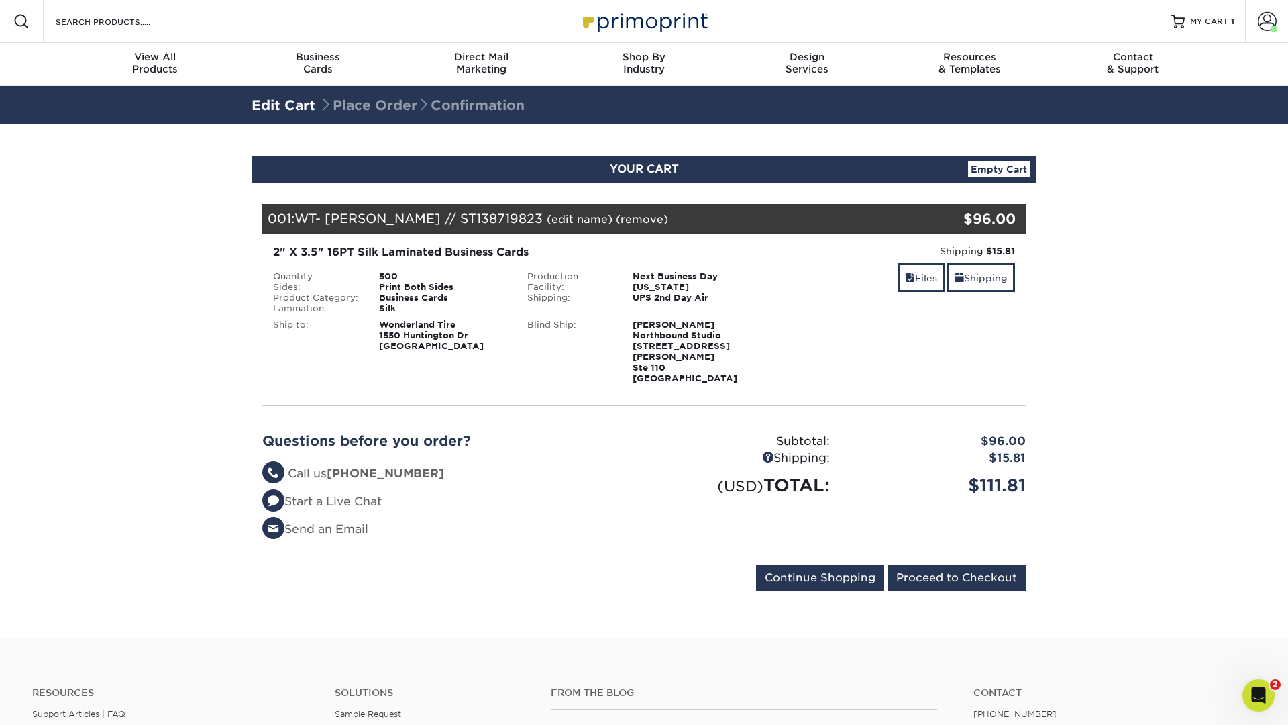
click at [1144, 469] on section "YOUR CART Empty Cart Your Cart is Empty View Account Active Orders Order Histor…" at bounding box center [644, 380] width 1288 height 515
click at [958, 566] on input "Proceed to Checkout" at bounding box center [957, 577] width 138 height 25
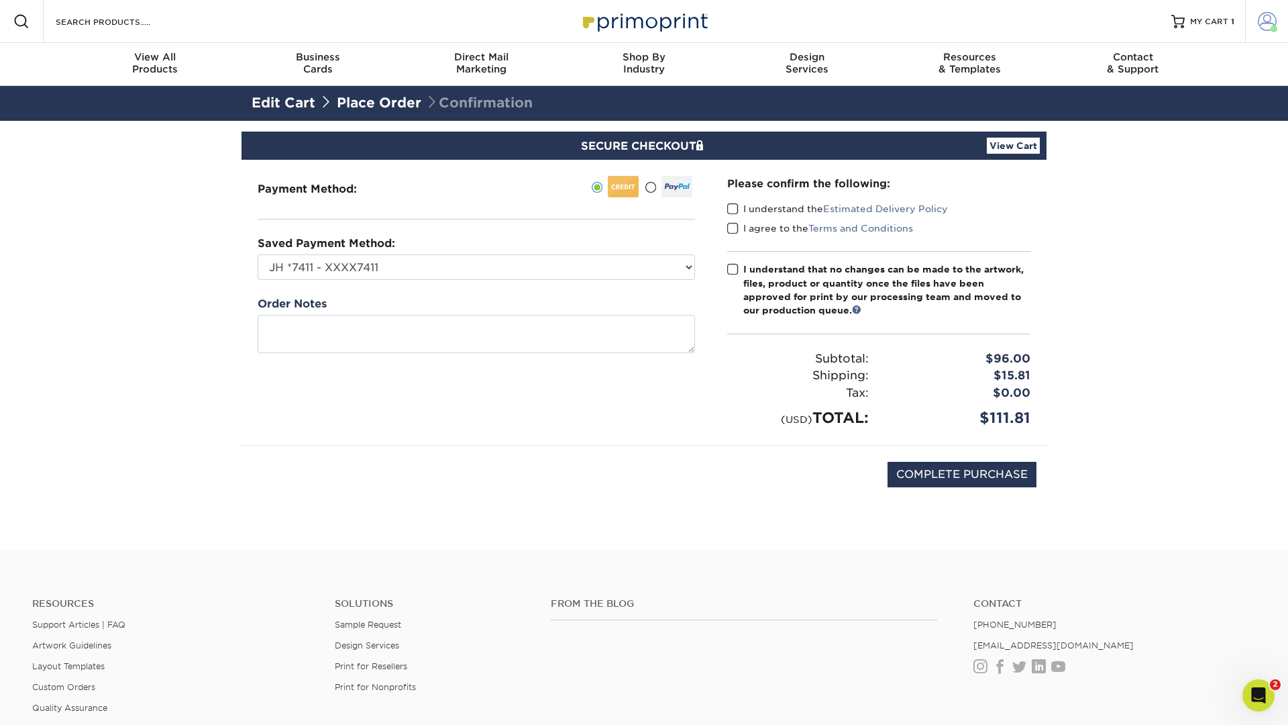
click at [1271, 16] on span at bounding box center [1267, 21] width 19 height 19
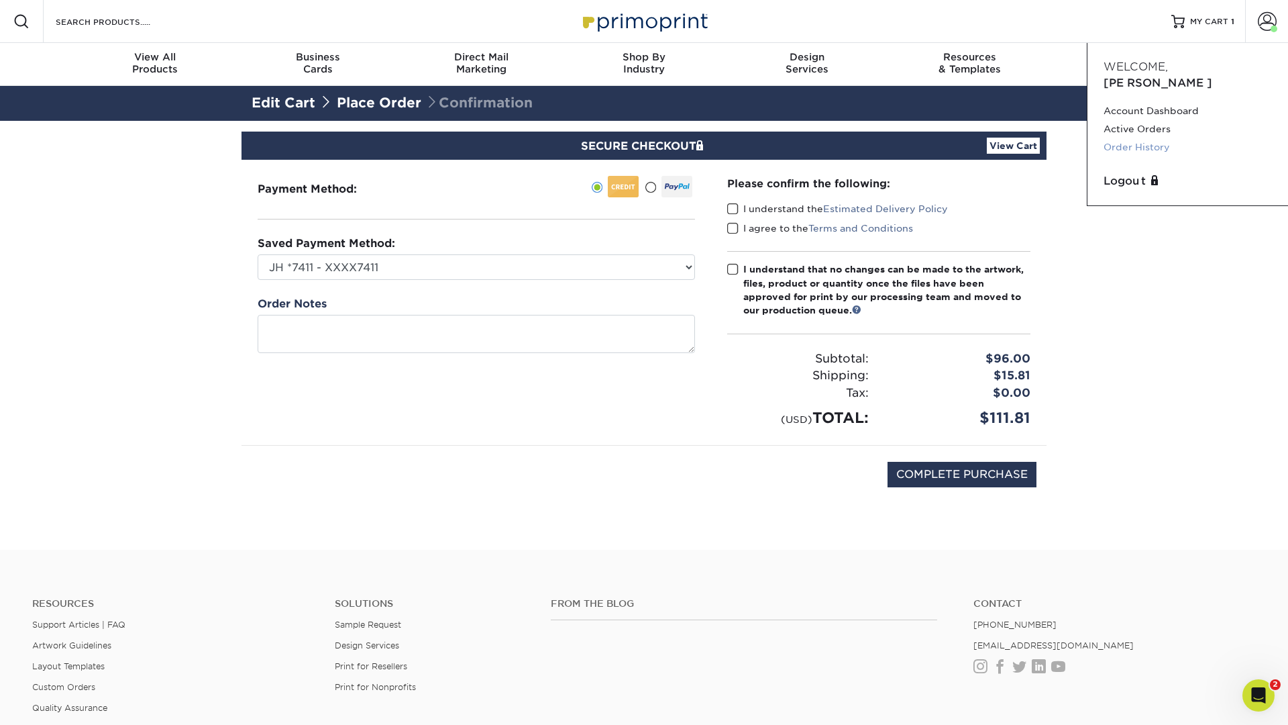
click at [1142, 138] on link "Order History" at bounding box center [1188, 147] width 168 height 18
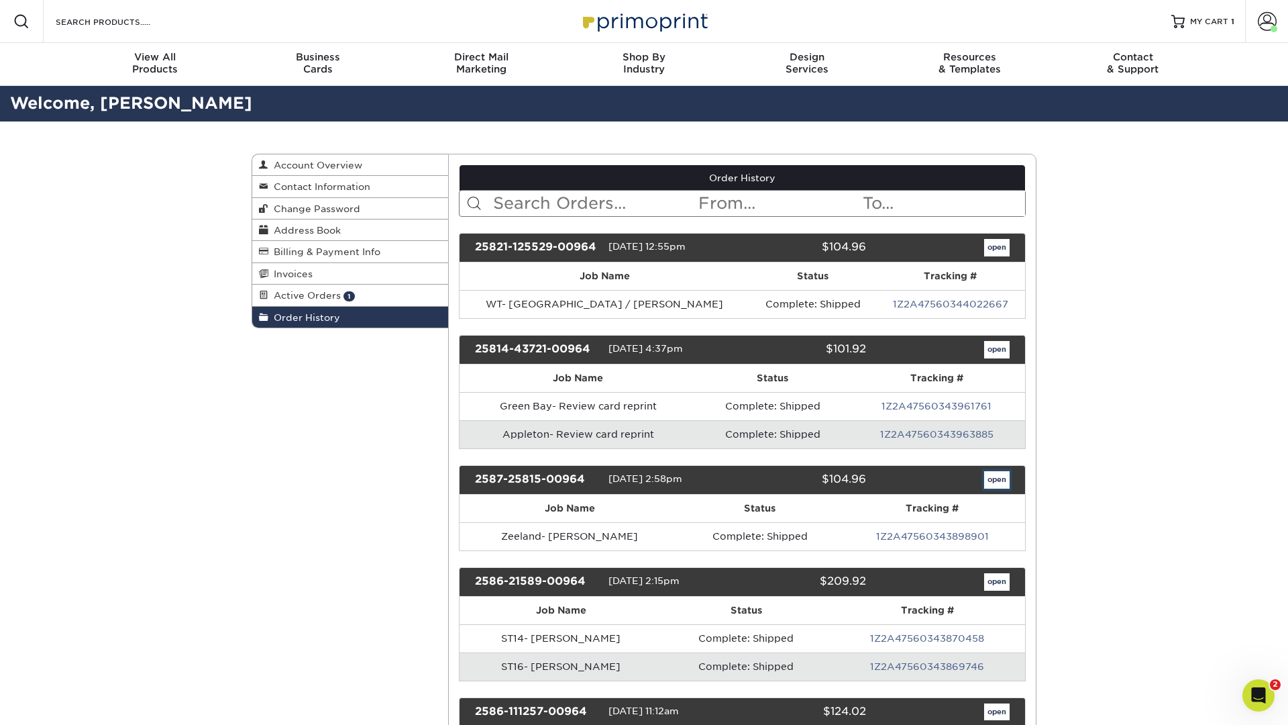
click at [990, 473] on link "open" at bounding box center [996, 479] width 25 height 17
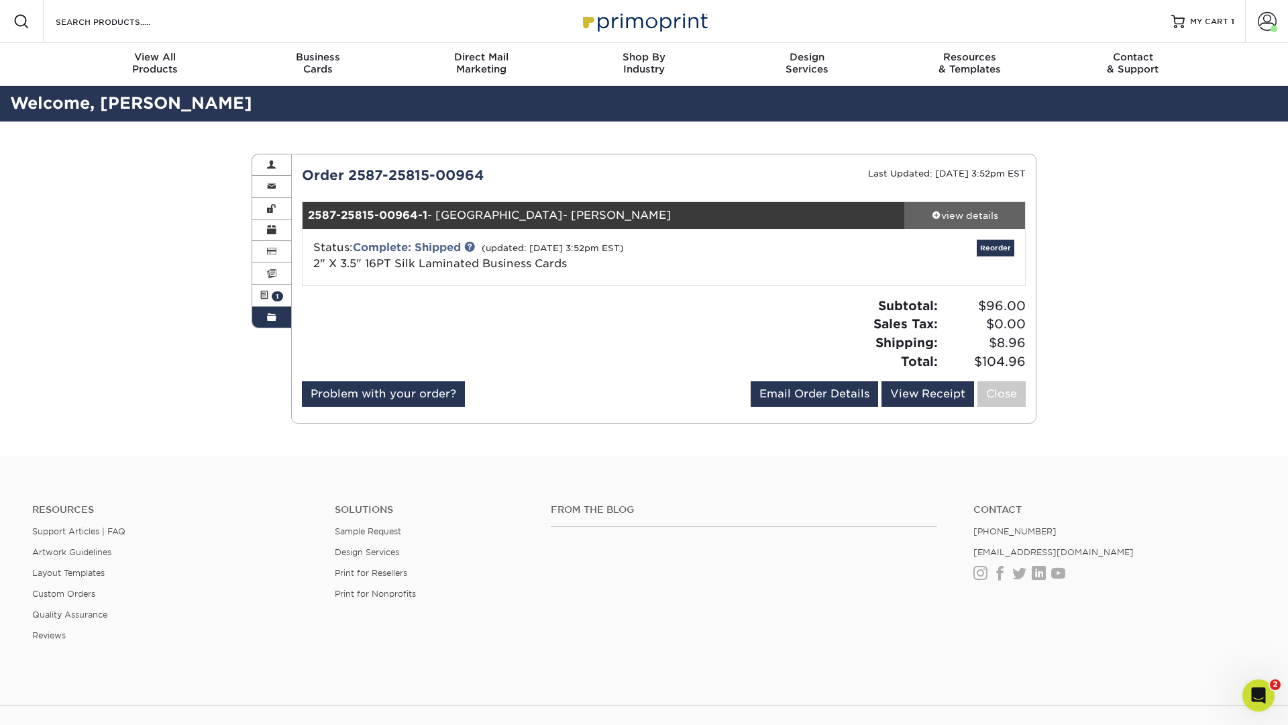
click at [969, 215] on div "view details" at bounding box center [964, 215] width 121 height 13
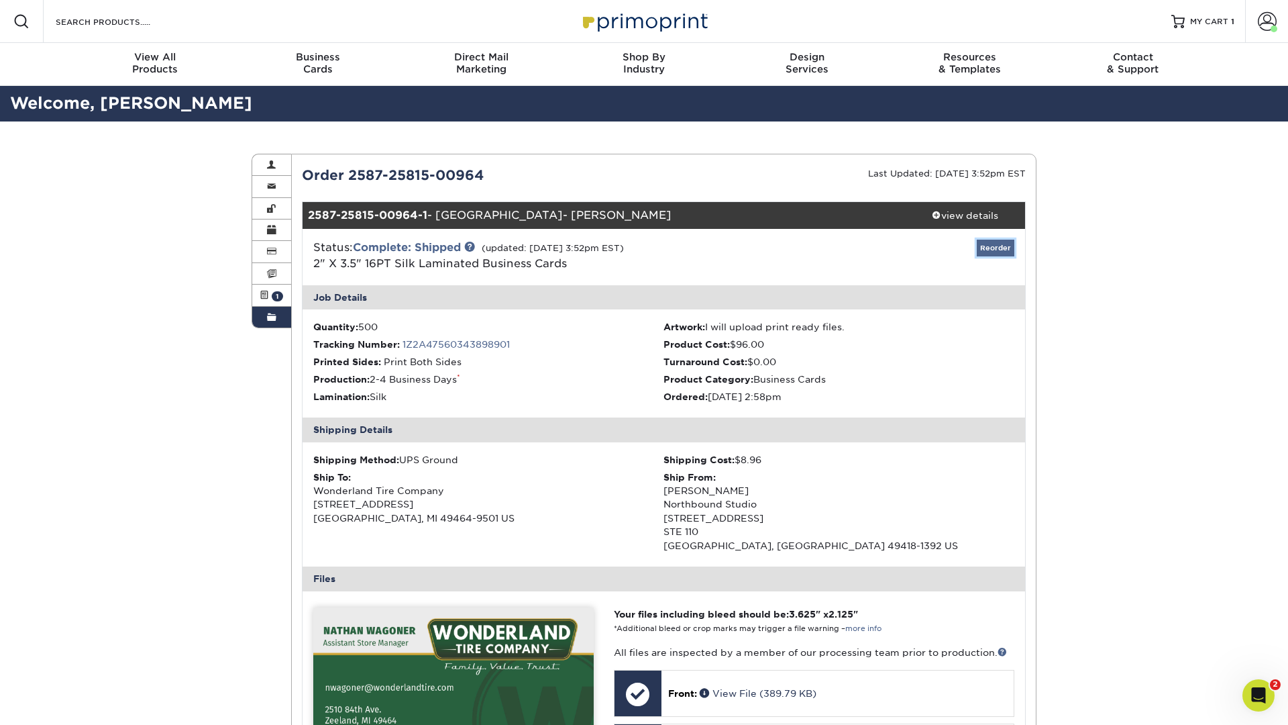
click at [994, 244] on link "Reorder" at bounding box center [996, 248] width 38 height 17
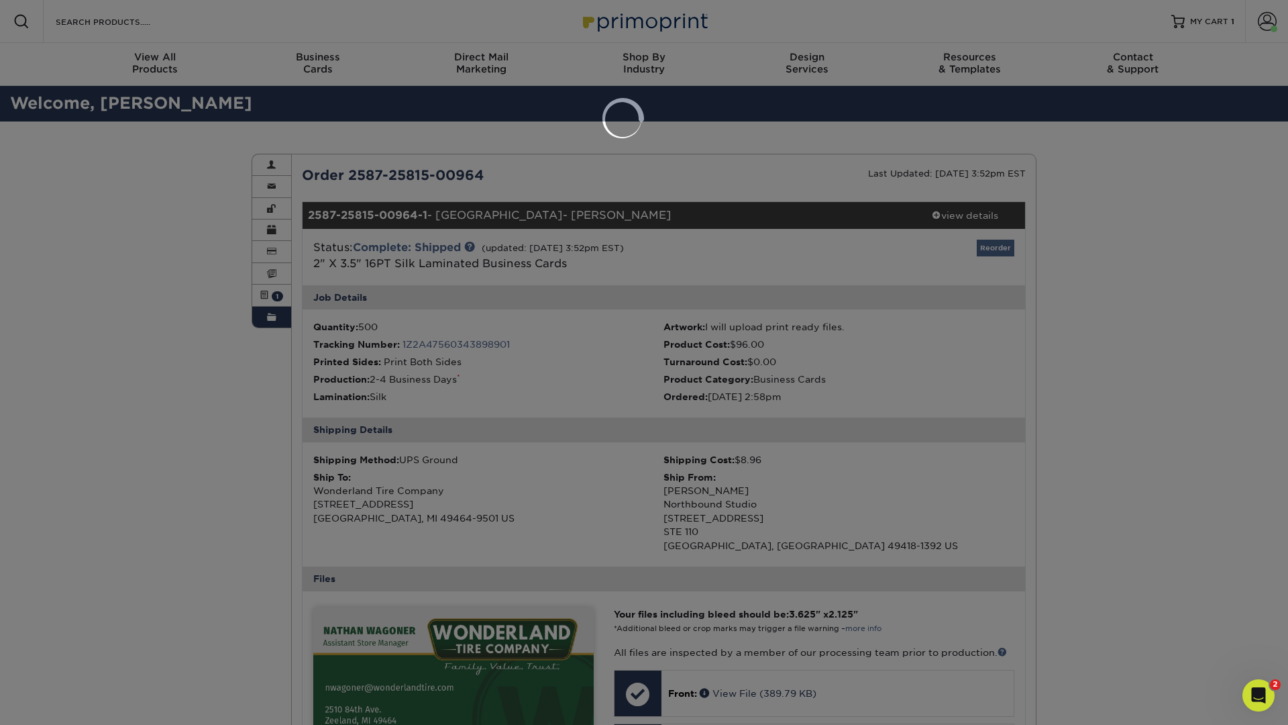
select select "263254"
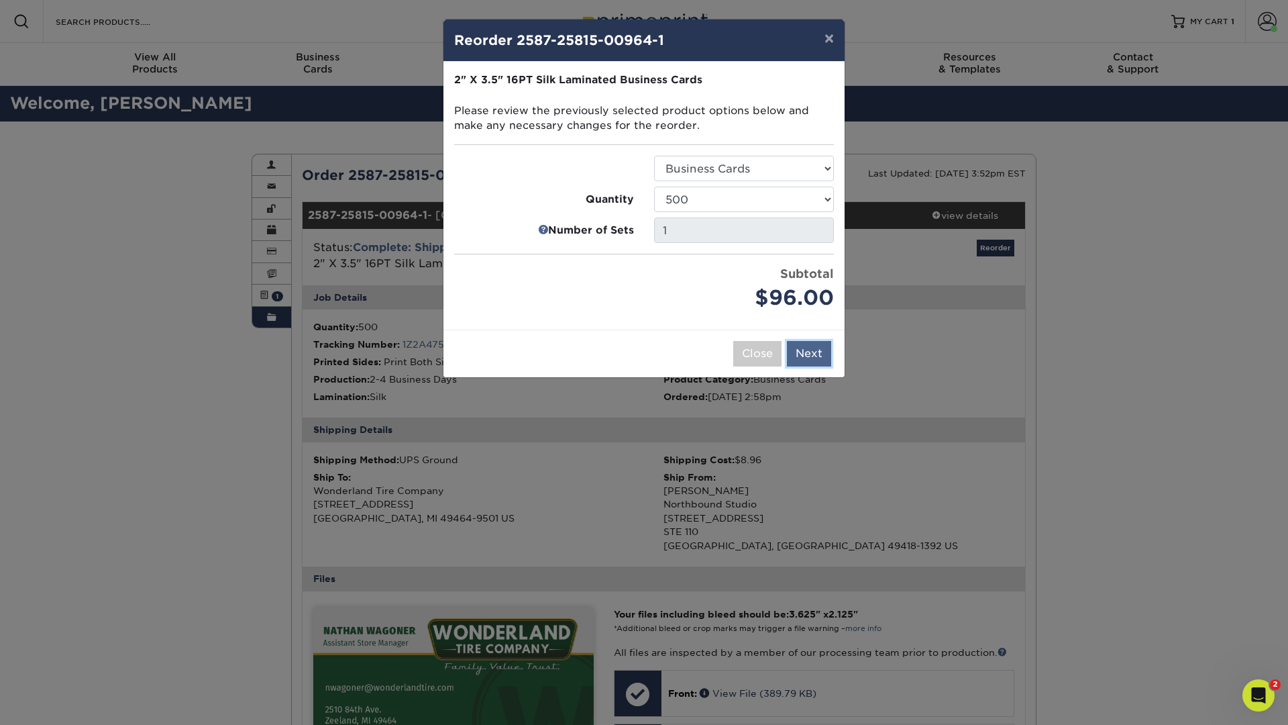
click at [809, 354] on button "Next" at bounding box center [809, 353] width 44 height 25
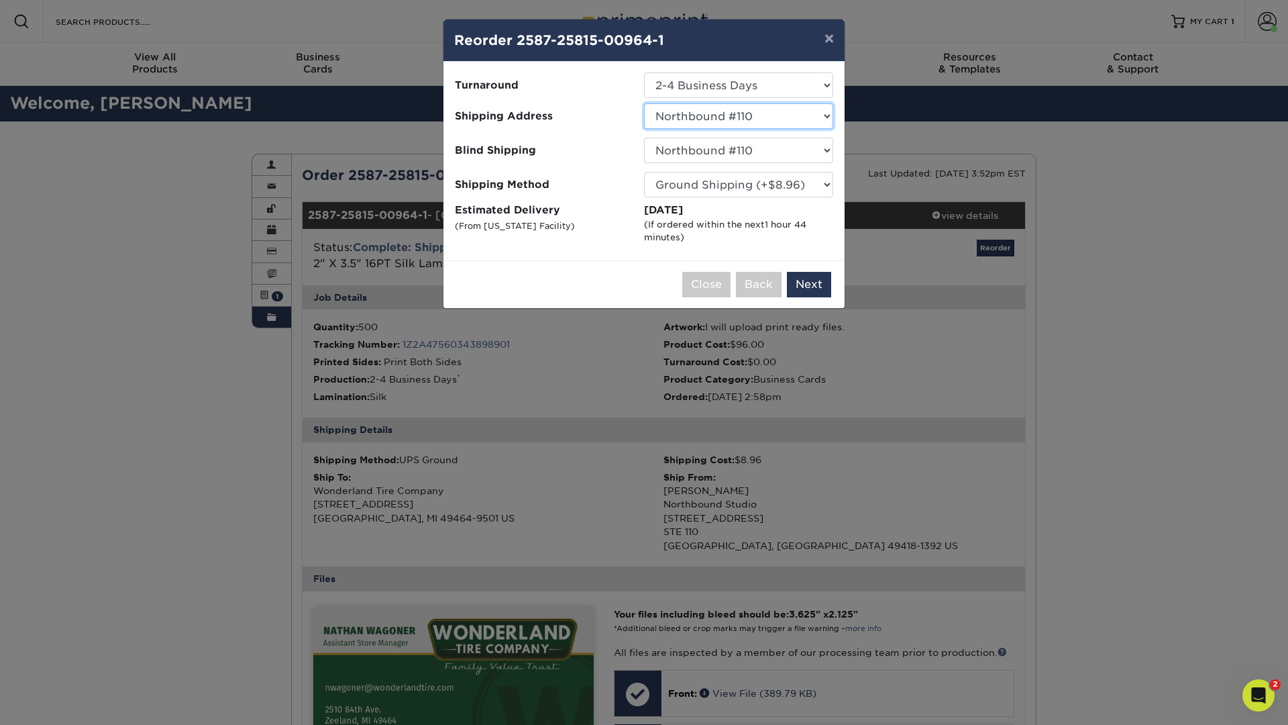
click at [696, 113] on select "Select One Bluffton, OH EPS EPS- Hudsonville JIS Tire Lebanon, TN Mobile Pallet…" at bounding box center [738, 115] width 189 height 25
click at [708, 272] on button "Close" at bounding box center [706, 284] width 48 height 25
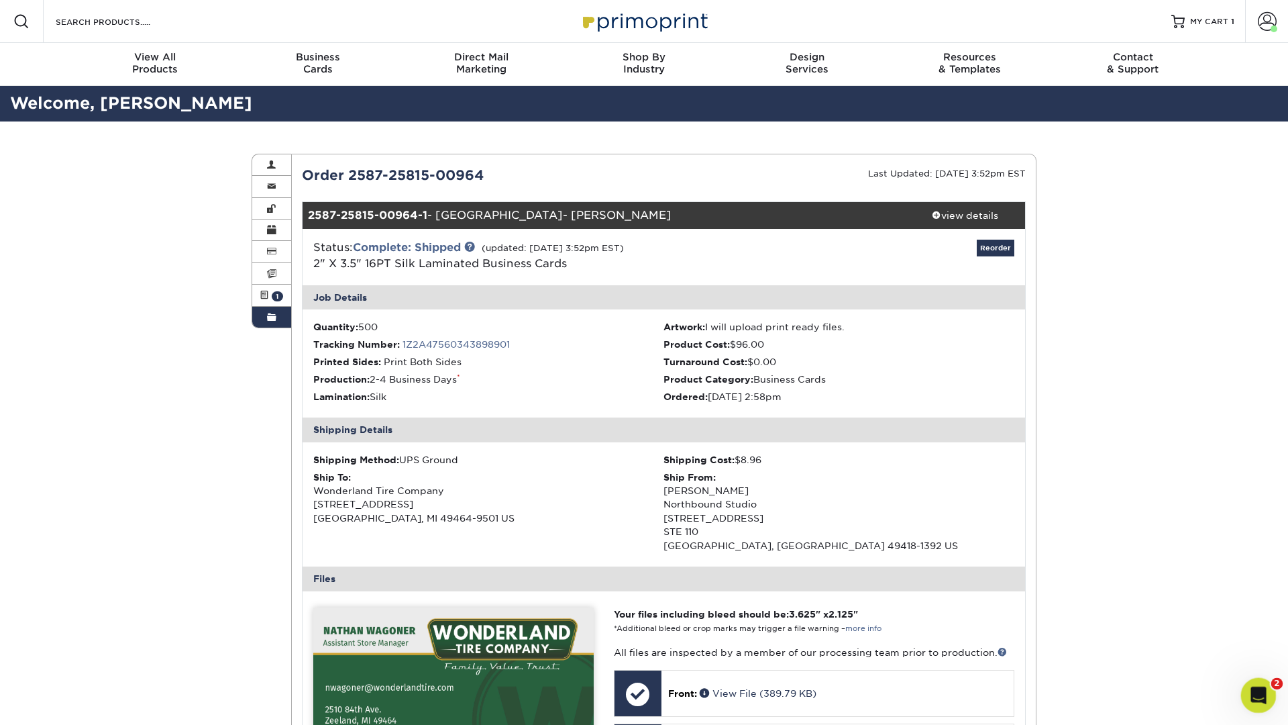
click at [1254, 696] on icon "Open Intercom Messenger" at bounding box center [1257, 693] width 22 height 22
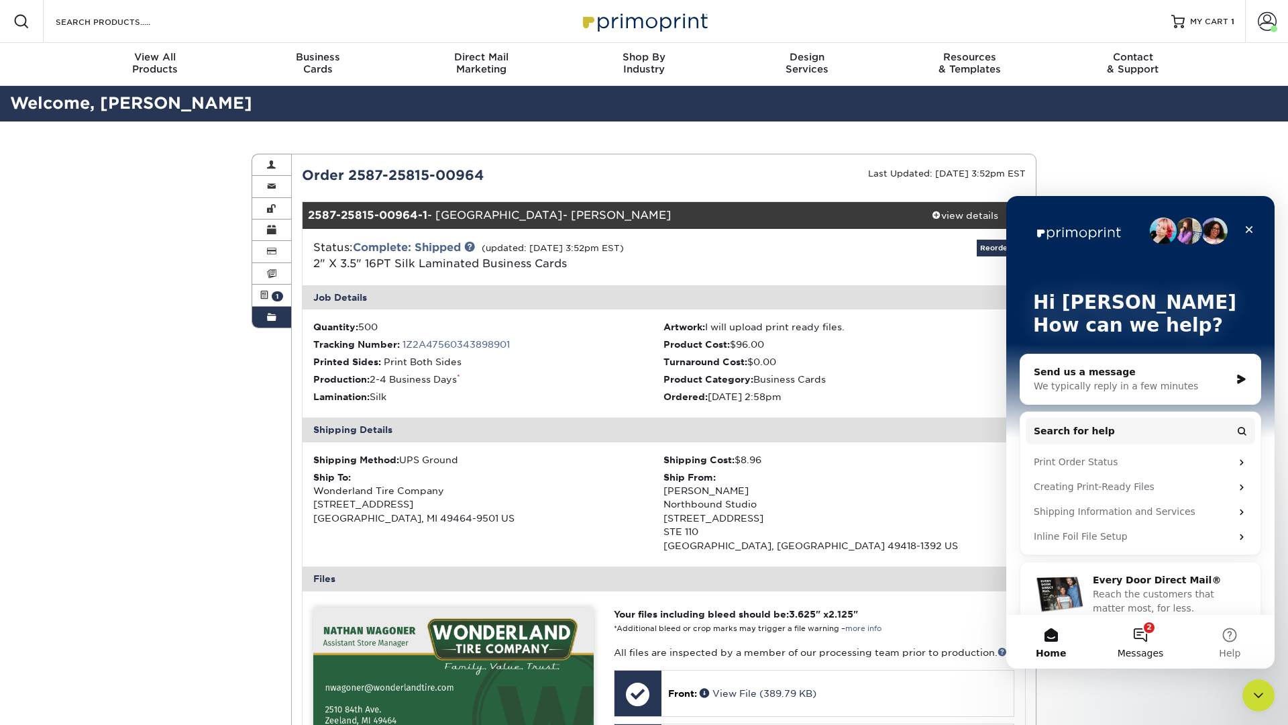
click at [1135, 627] on button "2 Messages" at bounding box center [1140, 642] width 89 height 54
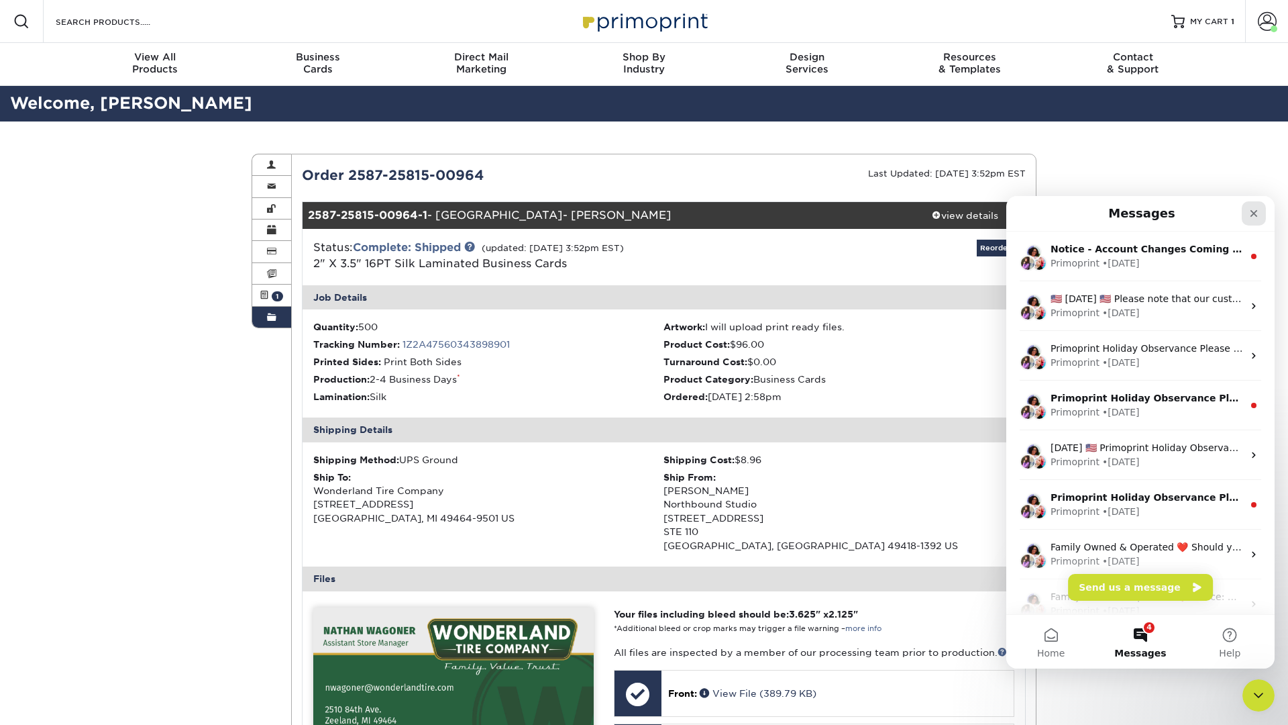
click at [1252, 209] on icon "Close" at bounding box center [1254, 213] width 11 height 11
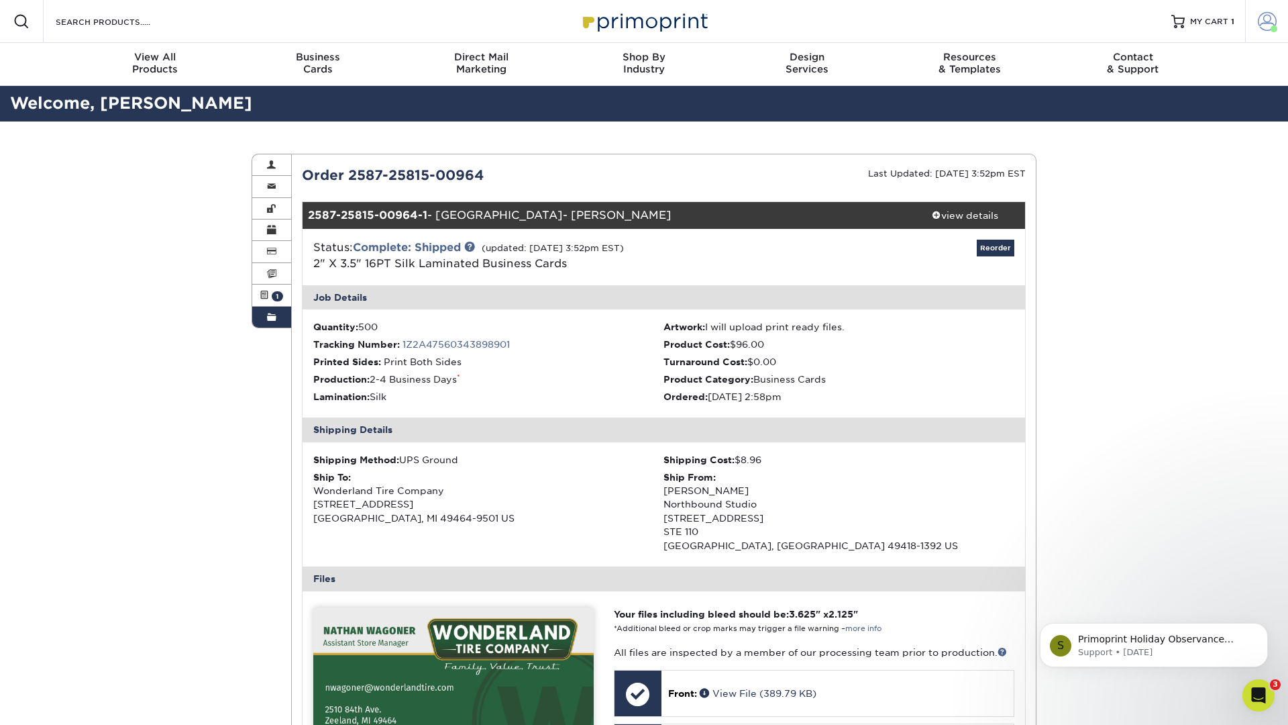
click at [1263, 10] on link "Account" at bounding box center [1266, 21] width 43 height 43
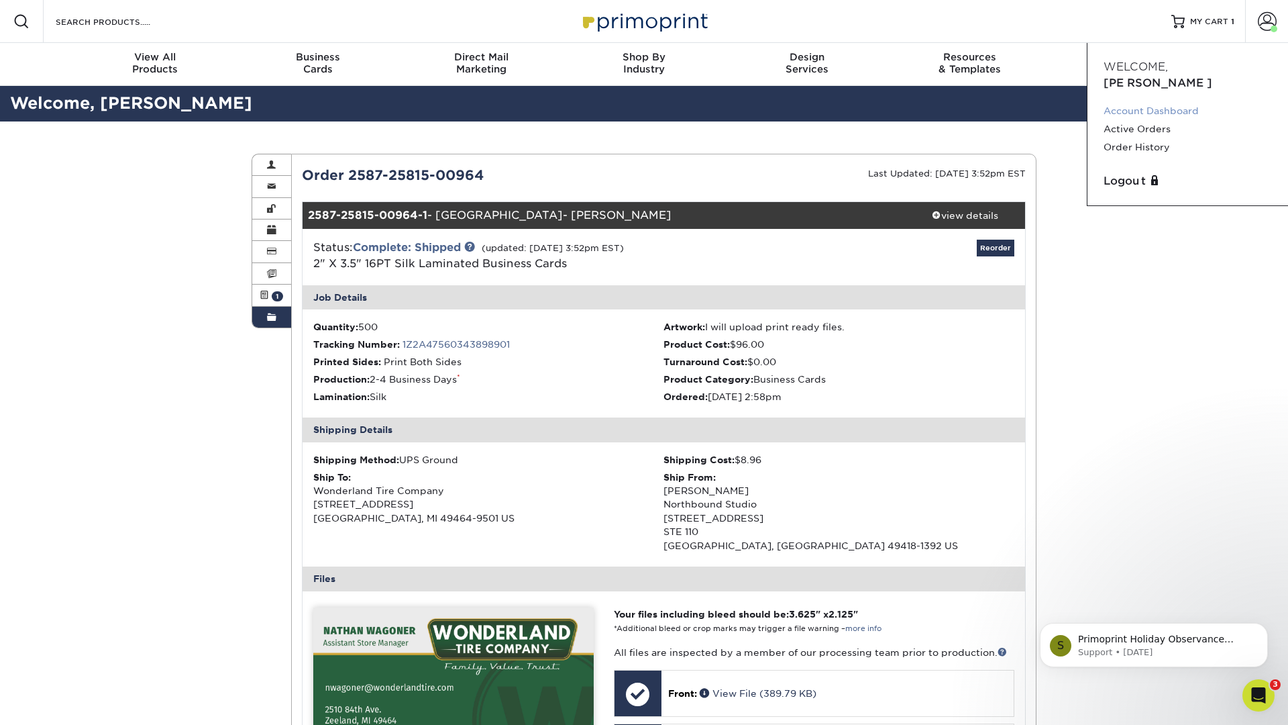
click at [1134, 102] on link "Account Dashboard" at bounding box center [1188, 111] width 168 height 18
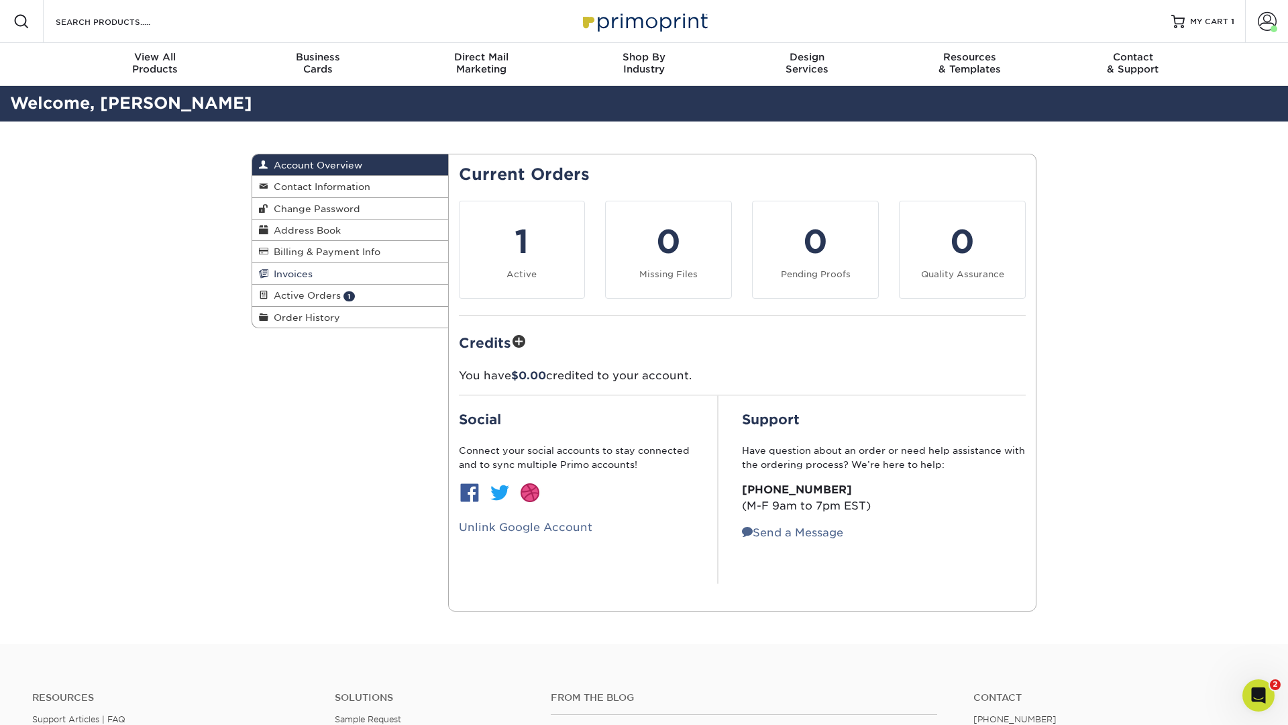
click at [299, 274] on span "Invoices" at bounding box center [290, 273] width 44 height 11
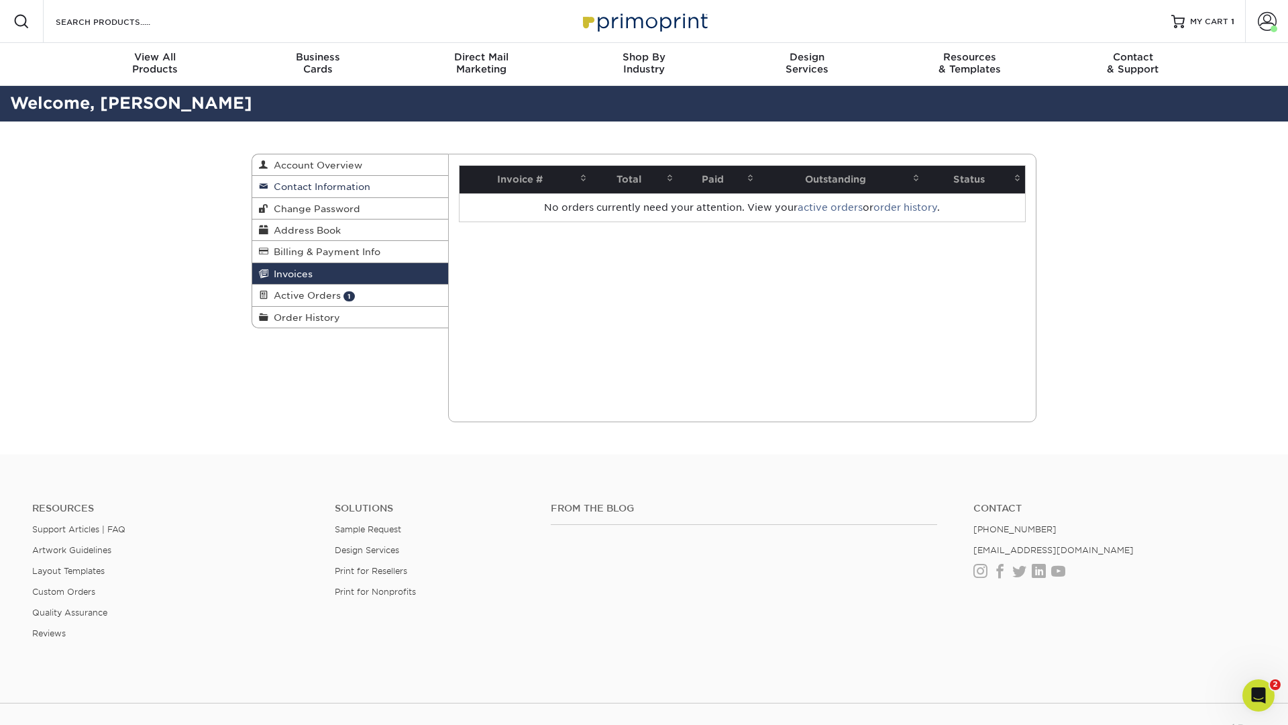
click at [309, 186] on span "Contact Information" at bounding box center [319, 186] width 102 height 11
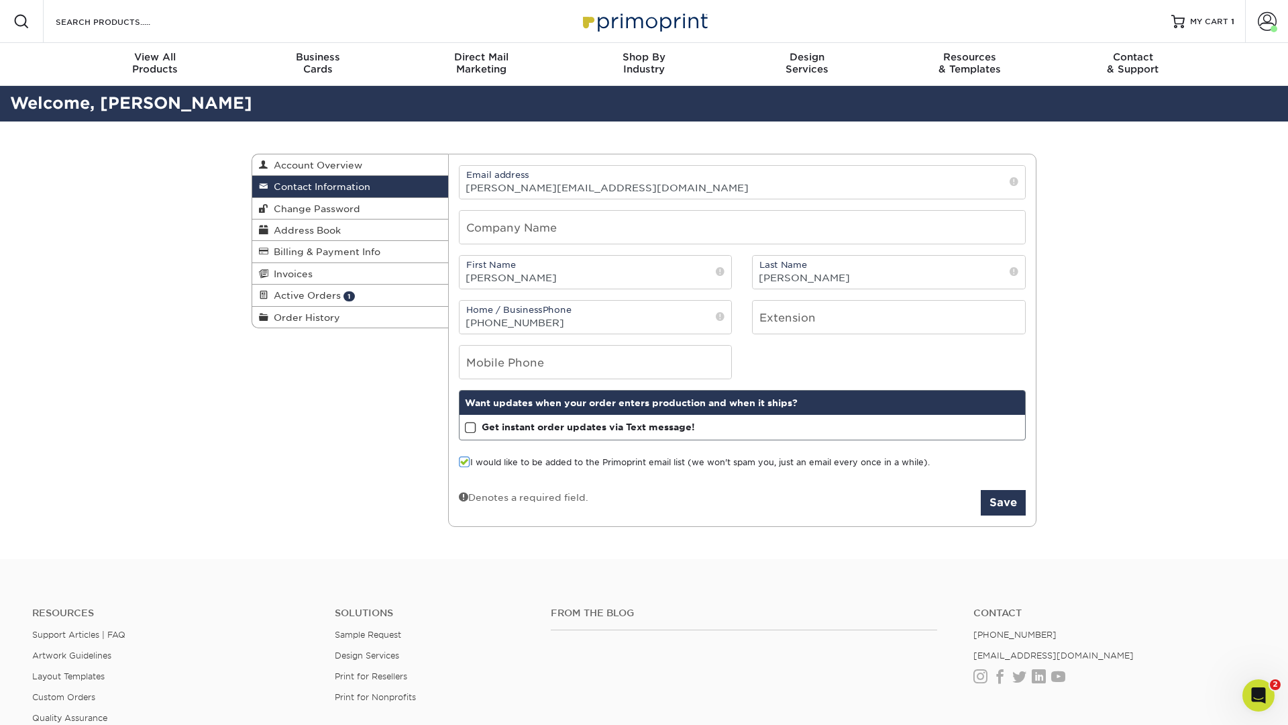
click at [305, 154] on div "Contact Information Account Overview Contact Information Change Password Addres…" at bounding box center [350, 241] width 197 height 174
click at [304, 160] on span "Account Overview" at bounding box center [315, 165] width 94 height 11
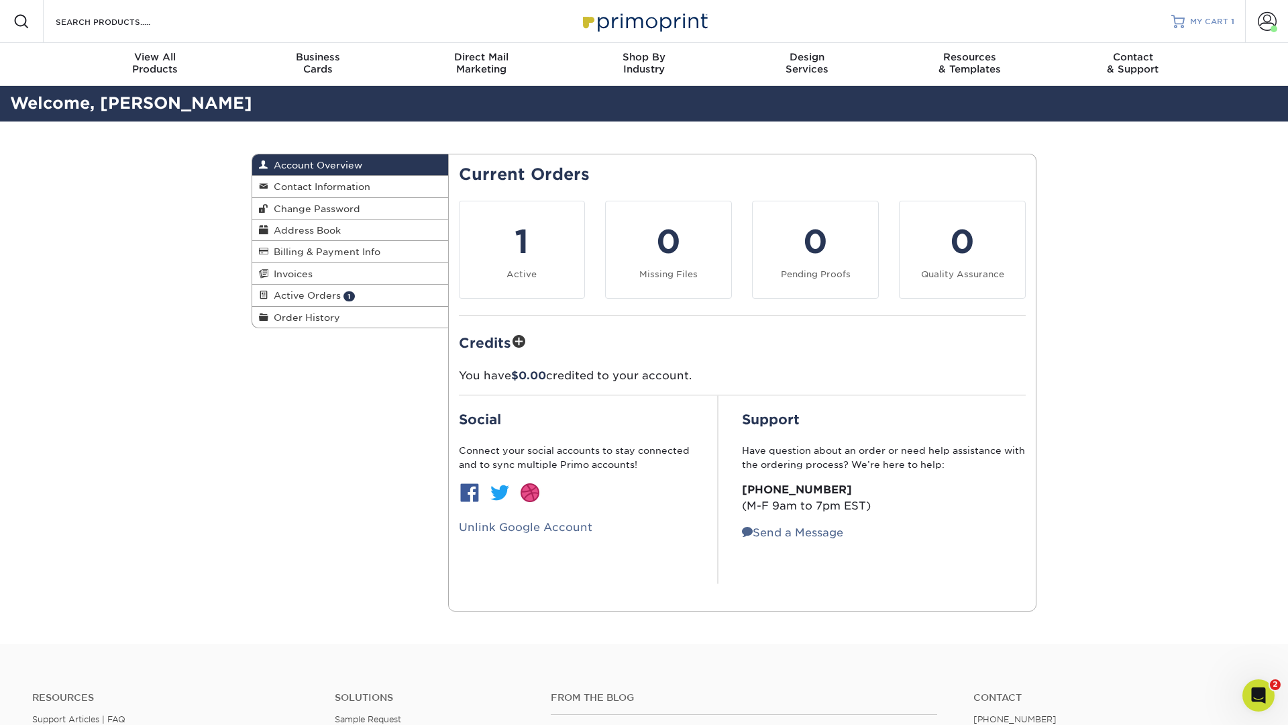
click at [1203, 14] on link "MY CART 1" at bounding box center [1202, 21] width 63 height 43
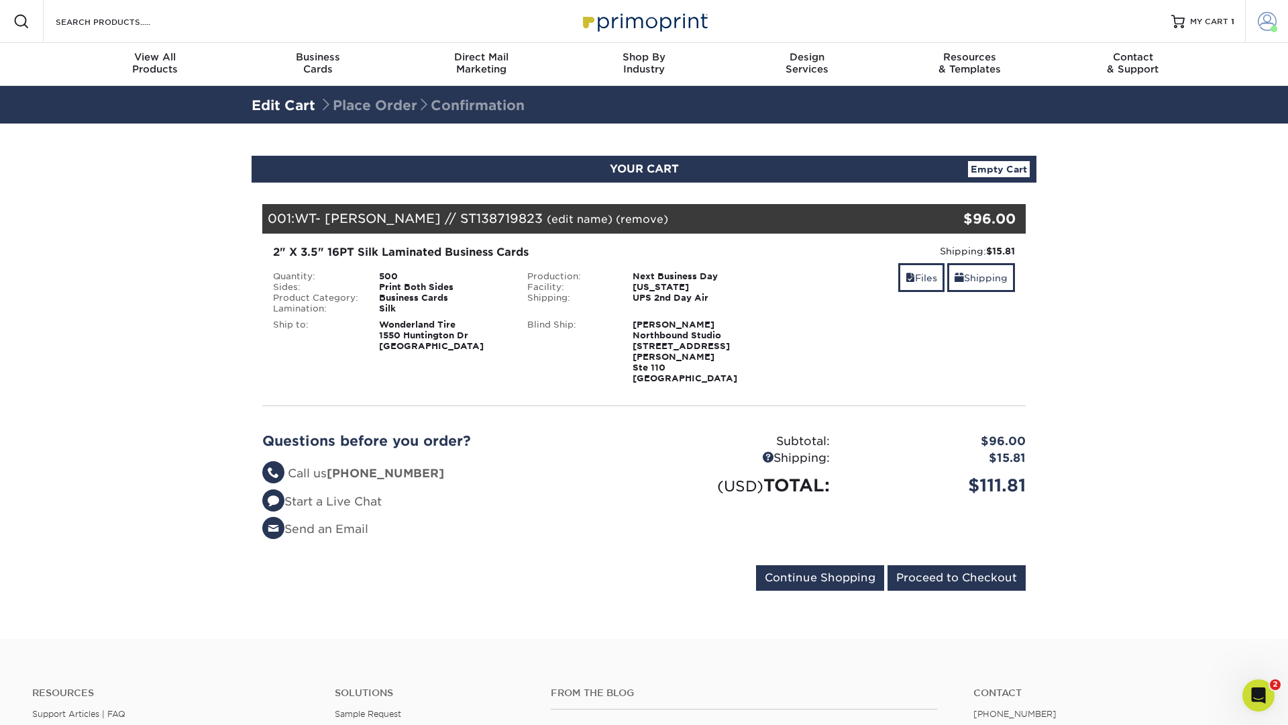
click at [1262, 19] on span at bounding box center [1267, 21] width 19 height 19
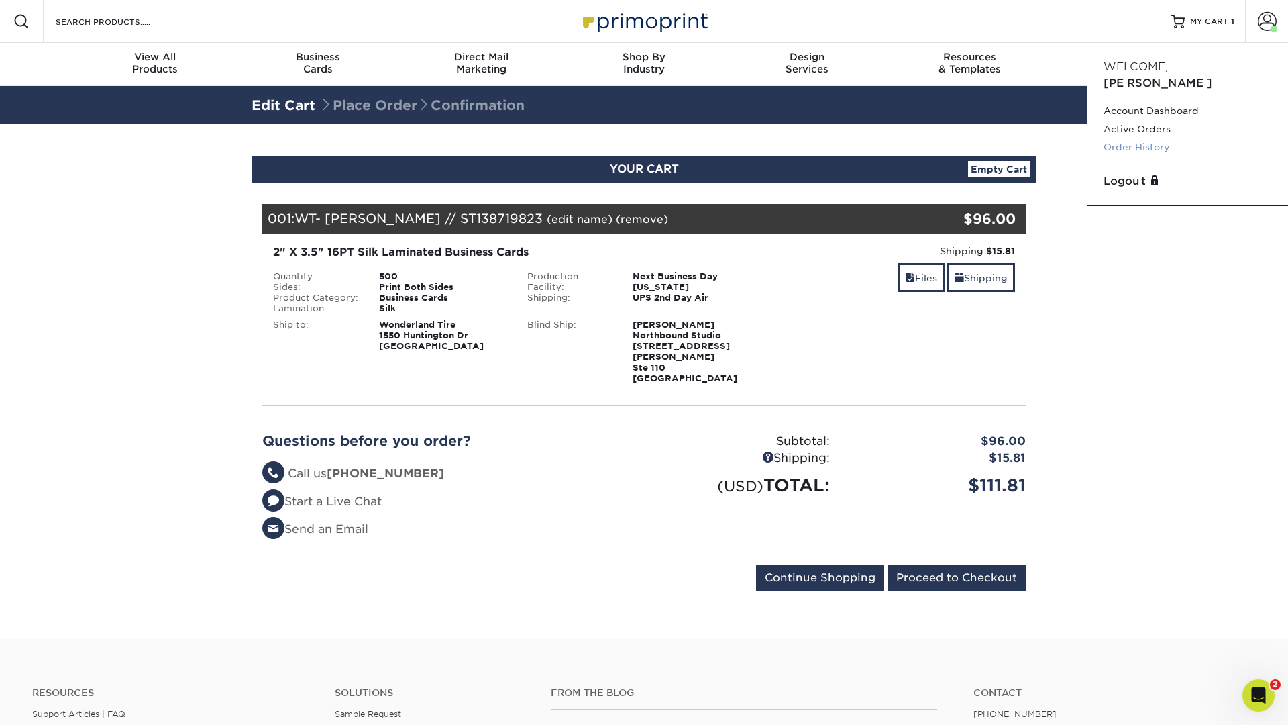
click at [1144, 138] on link "Order History" at bounding box center [1188, 147] width 168 height 18
